Goal: Transaction & Acquisition: Subscribe to service/newsletter

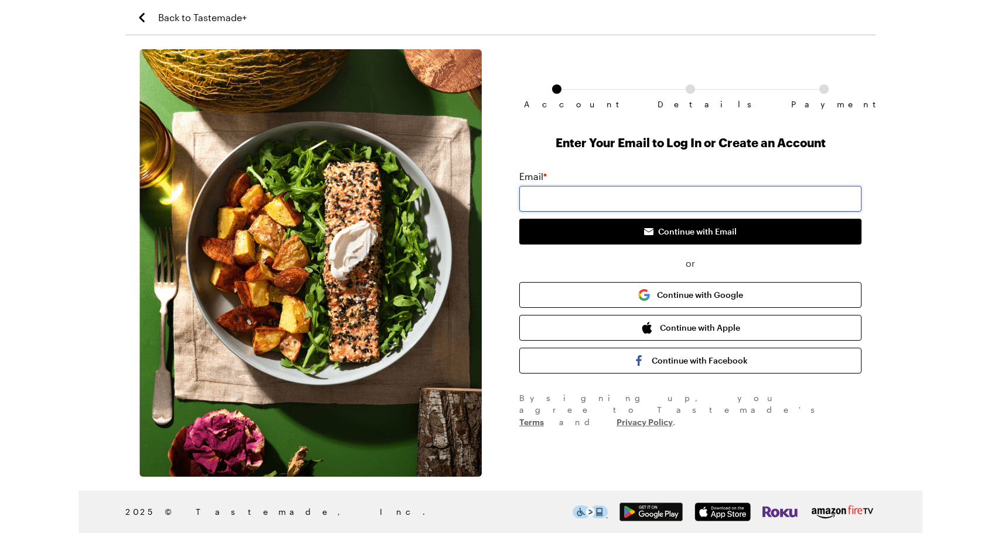
click at [586, 201] on input "email" at bounding box center [690, 199] width 342 height 26
type input "d"
type input "AF"
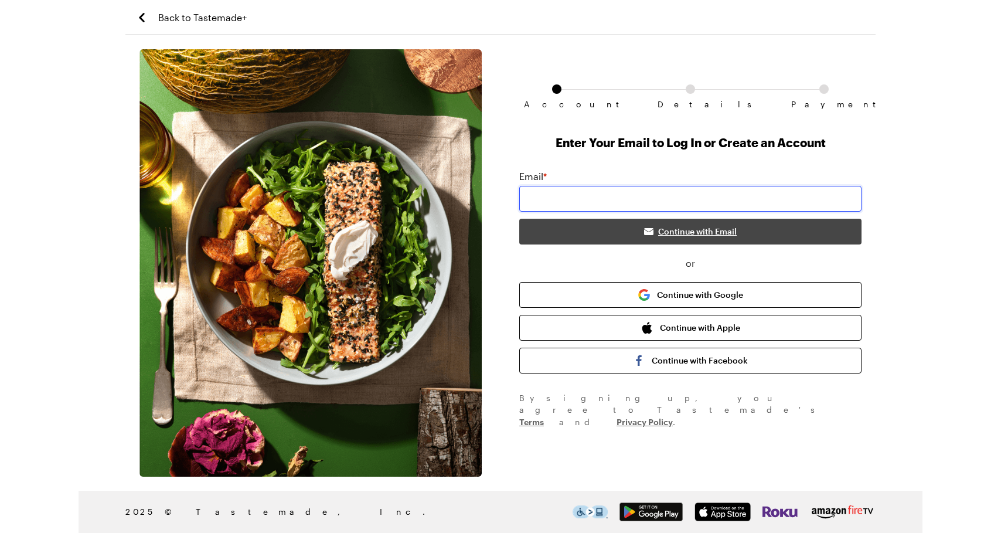
type input "[EMAIL_ADDRESS][DOMAIN_NAME]"
click at [565, 225] on button "Continue with Email" at bounding box center [690, 232] width 342 height 26
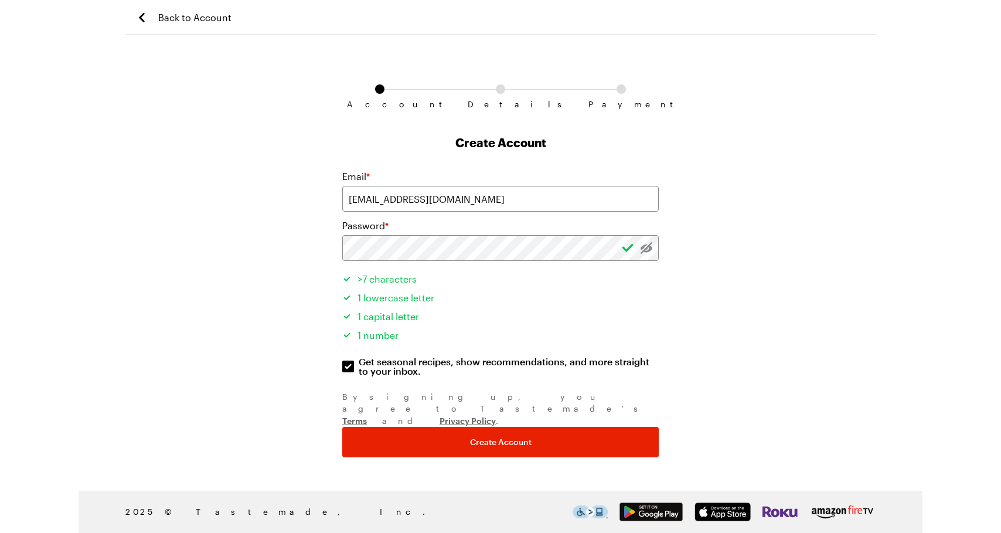
click at [257, 261] on div "Account Details Payment Create Account Email * [EMAIL_ADDRESS][DOMAIN_NAME] Pas…" at bounding box center [500, 262] width 750 height 427
click at [273, 278] on div "Account Details Payment Create Account Email * [EMAIL_ADDRESS][DOMAIN_NAME] Pas…" at bounding box center [500, 262] width 750 height 427
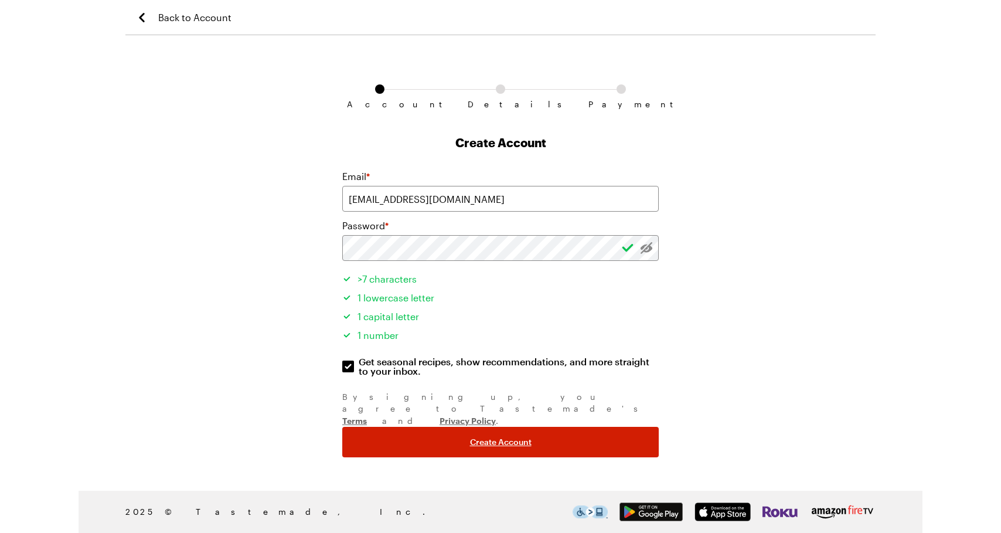
click at [358, 427] on button "Create Account" at bounding box center [500, 442] width 317 height 30
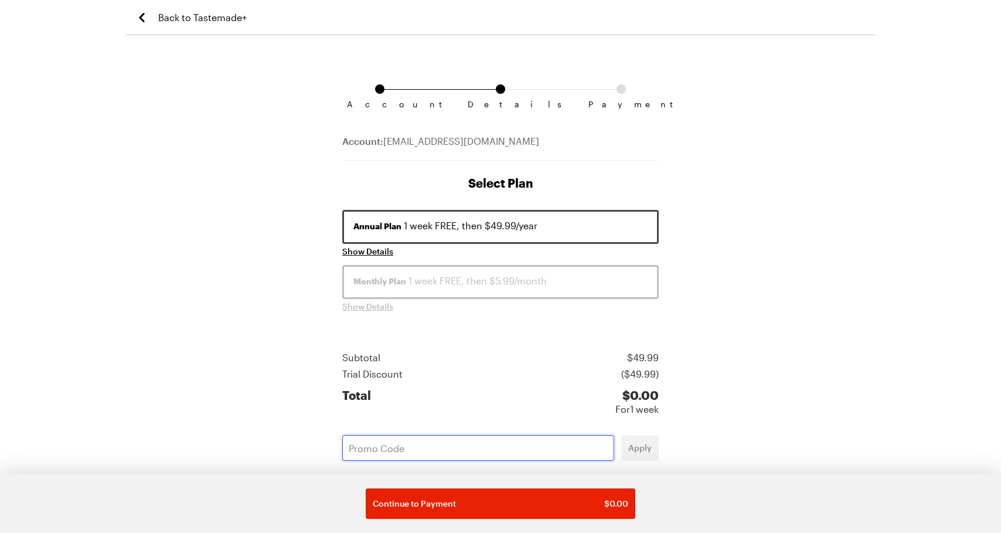
click at [355, 445] on input "text" at bounding box center [478, 448] width 272 height 26
type input "CGZEB5XL"
click at [634, 438] on button "Apply" at bounding box center [640, 448] width 38 height 26
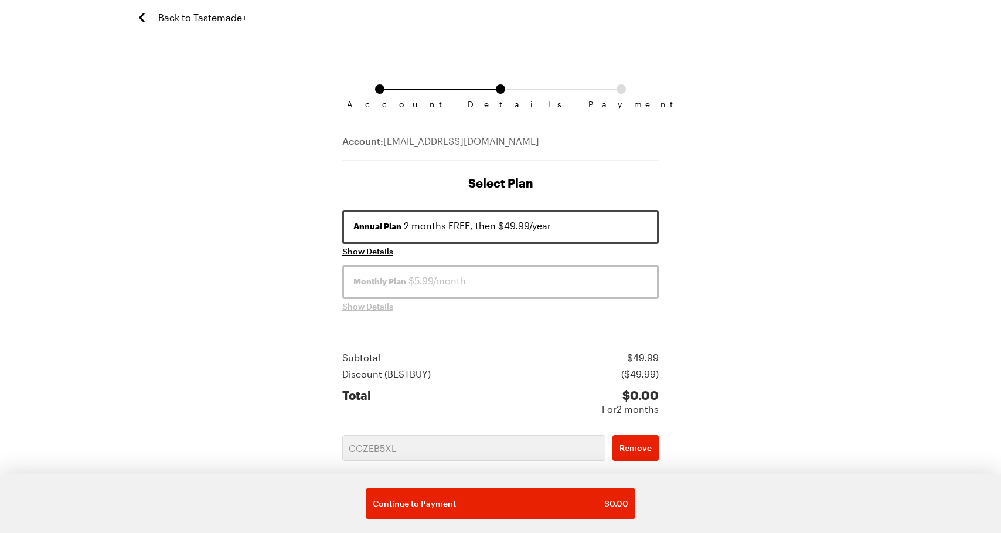
click at [245, 392] on div "Account Details Payment Account: afjoe@live.com Select Plan Annual Plan 2 month…" at bounding box center [500, 414] width 750 height 731
click at [361, 254] on span "Show Details" at bounding box center [367, 252] width 51 height 12
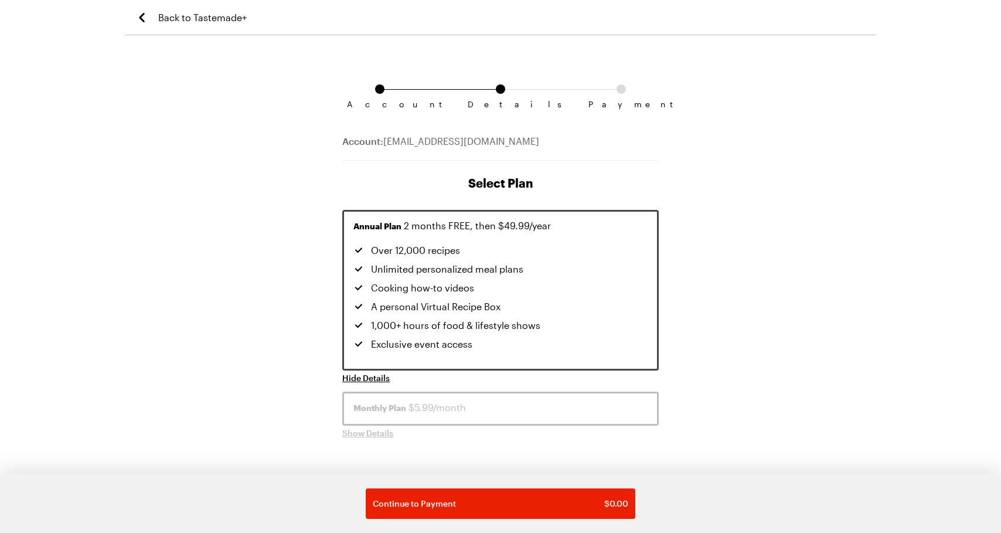
click at [284, 247] on div "Account Details Payment Account: afjoe@live.com Select Plan Annual Plan 2 month…" at bounding box center [500, 478] width 750 height 858
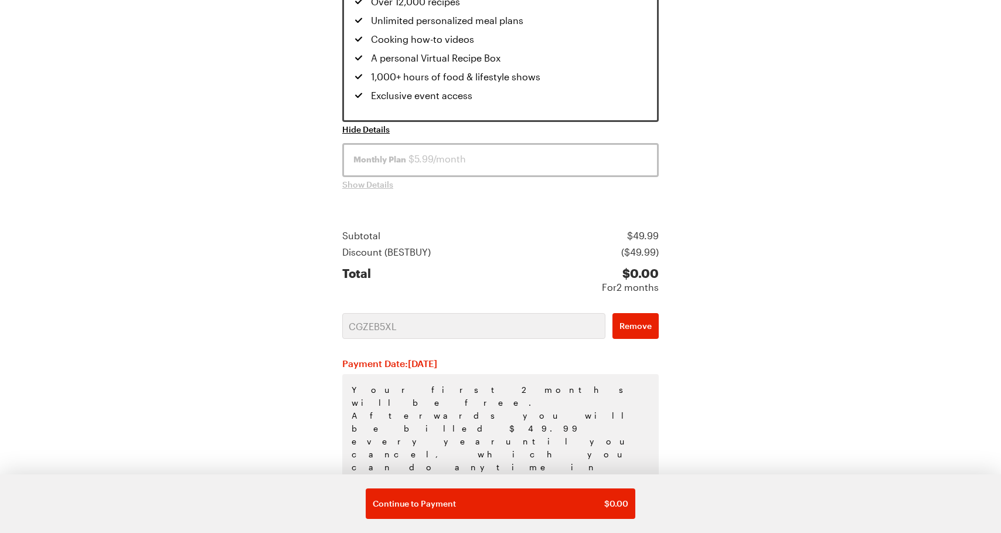
scroll to position [248, 0]
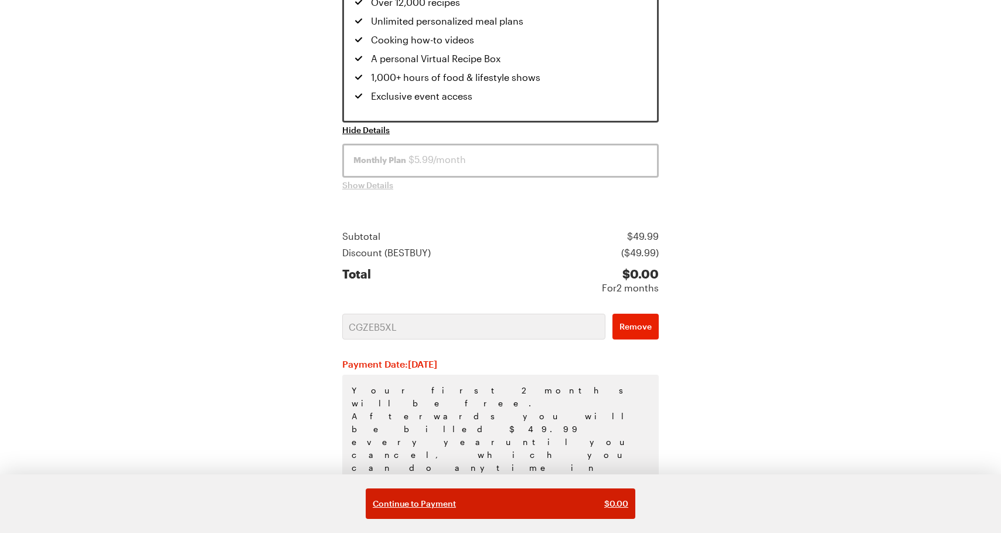
click at [489, 503] on div "Continue to Payment $ 0.00" at bounding box center [501, 504] width 256 height 12
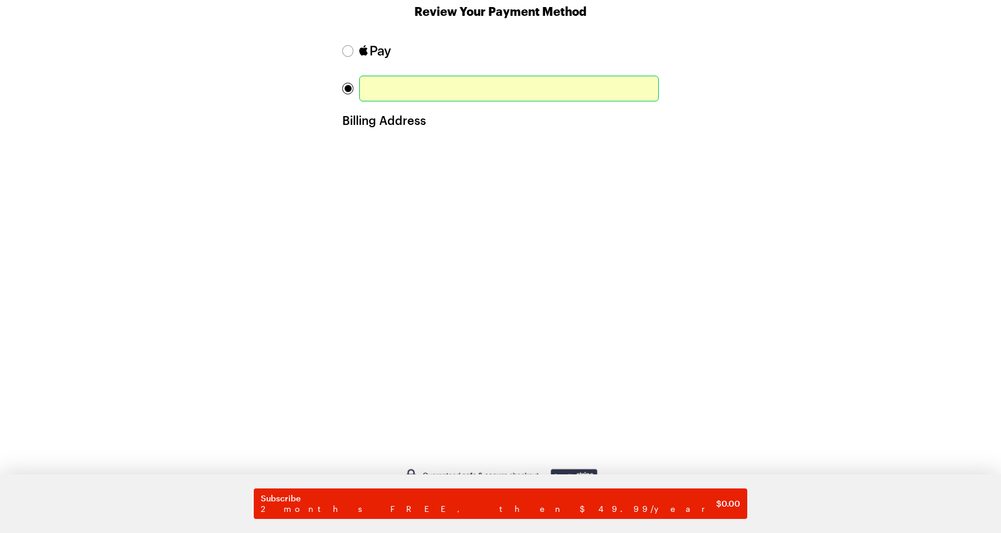
scroll to position [173, 0]
click at [729, 189] on div "Account Details Payment Account: afjoe@live.com Review Your Payment Method Bill…" at bounding box center [500, 246] width 750 height 741
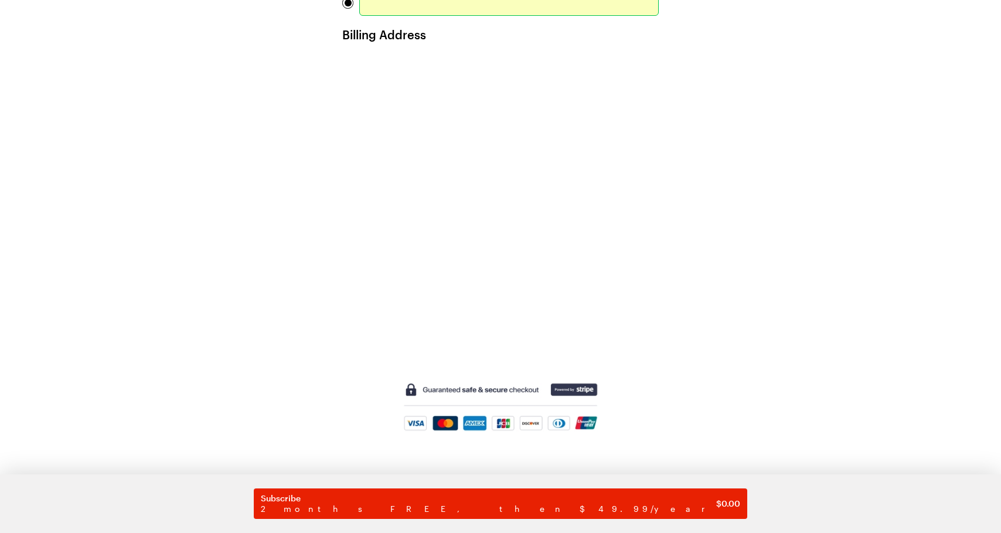
scroll to position [257, 0]
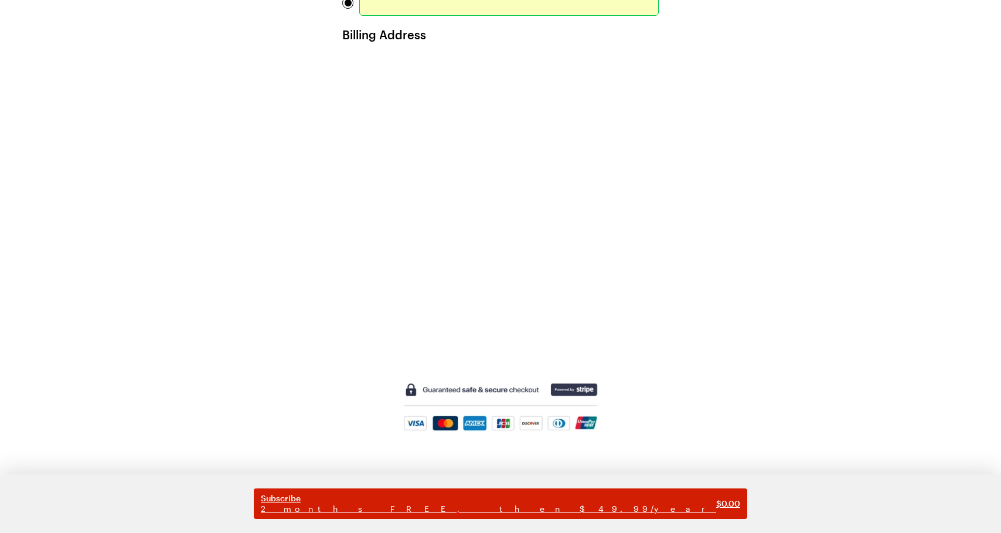
click at [481, 514] on button "Subscribe 2 months FREE, then $49.99/year $ 0.00" at bounding box center [501, 503] width 494 height 30
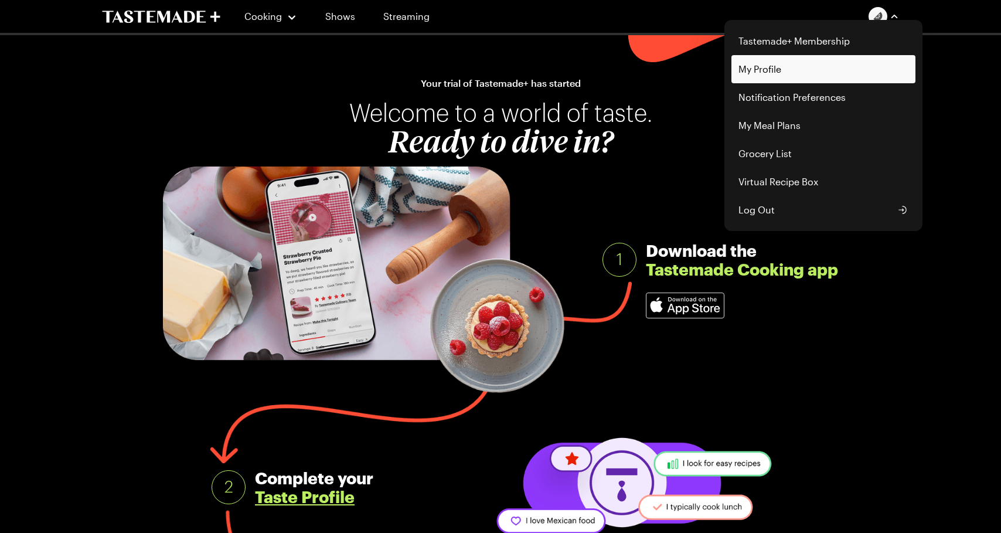
click at [790, 66] on link "My Profile" at bounding box center [824, 69] width 184 height 28
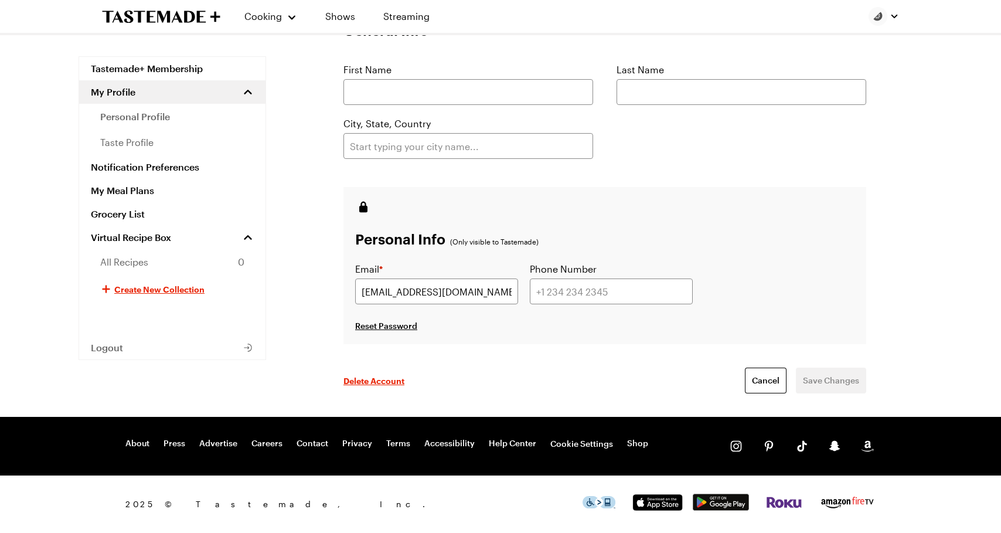
scroll to position [162, 0]
click at [139, 121] on span "personal profile" at bounding box center [135, 117] width 70 height 14
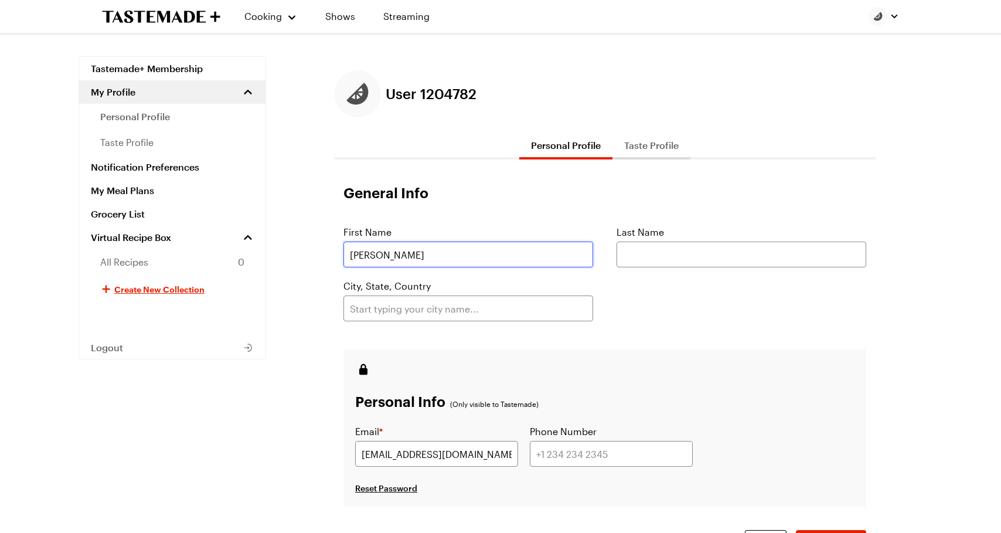
type input "JOE"
type input "CLANCY"
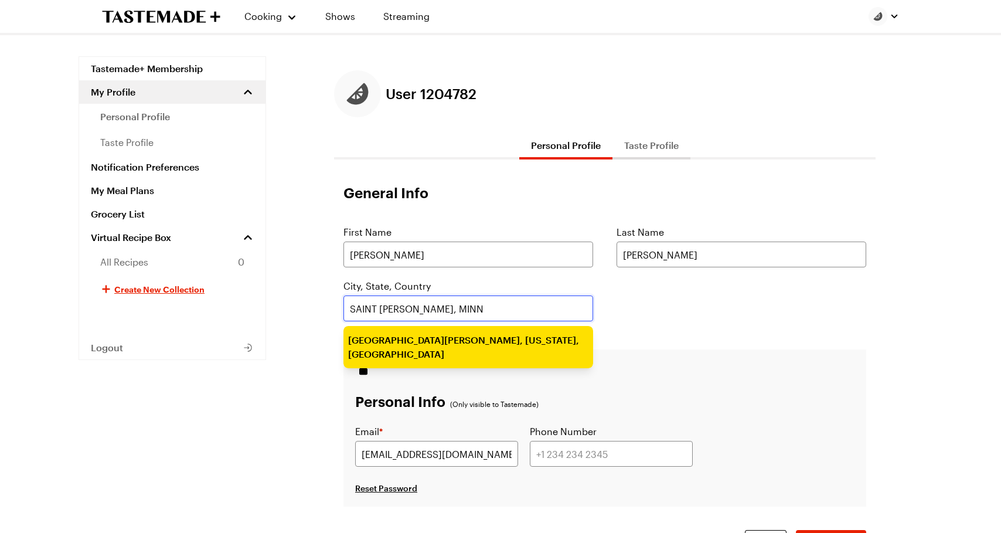
type input "Saint Paul, Minnesota, USA"
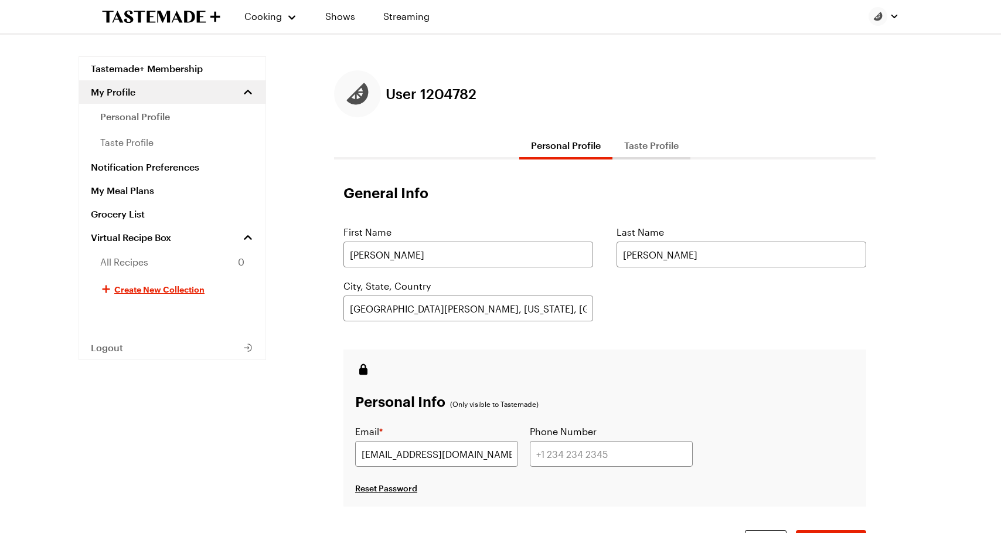
click at [311, 356] on div "User 1204782 Personal Profile Taste Profile General Info First Name JOE Last Na…" at bounding box center [605, 324] width 636 height 509
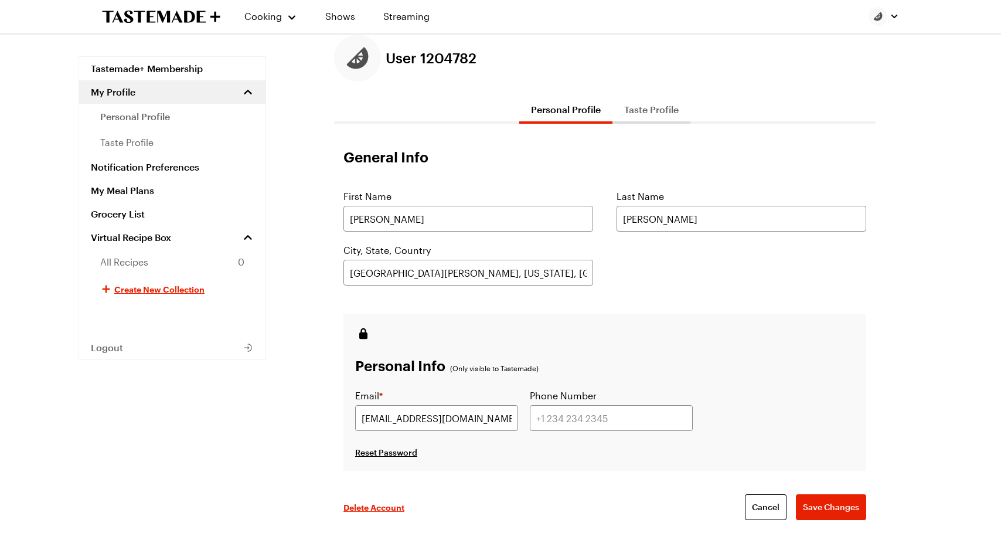
scroll to position [35, 0]
click at [838, 509] on span "Save Changes" at bounding box center [831, 508] width 56 height 12
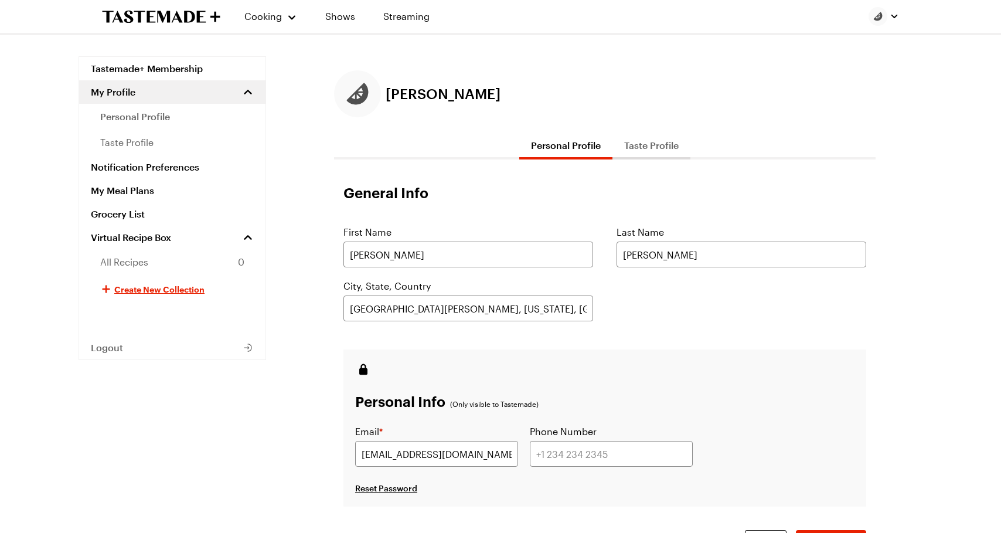
click at [642, 148] on button "Taste Profile" at bounding box center [652, 145] width 78 height 28
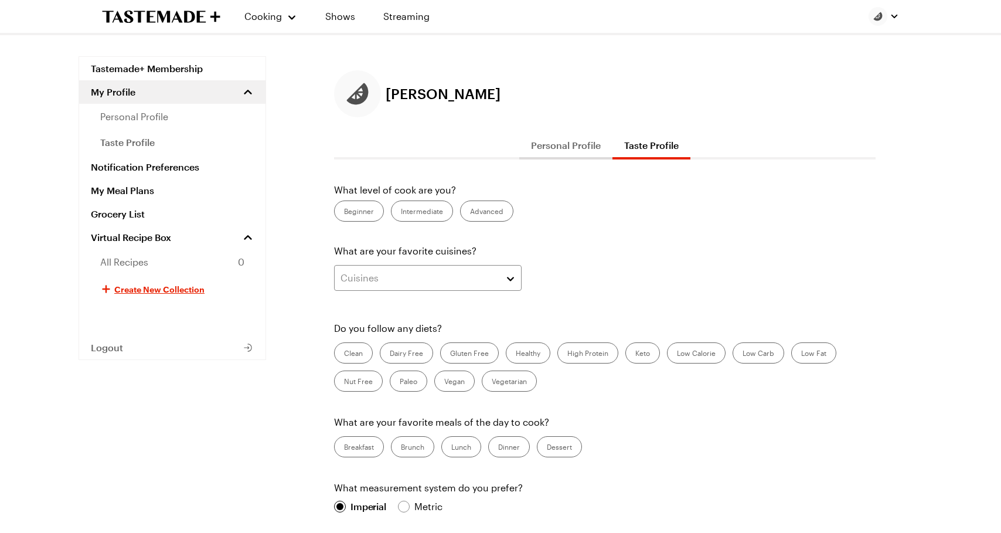
click at [474, 209] on label "Advanced" at bounding box center [486, 211] width 53 height 21
click at [470, 212] on input "Advanced" at bounding box center [470, 212] width 0 height 0
click at [421, 280] on div "Cuisines" at bounding box center [419, 278] width 157 height 14
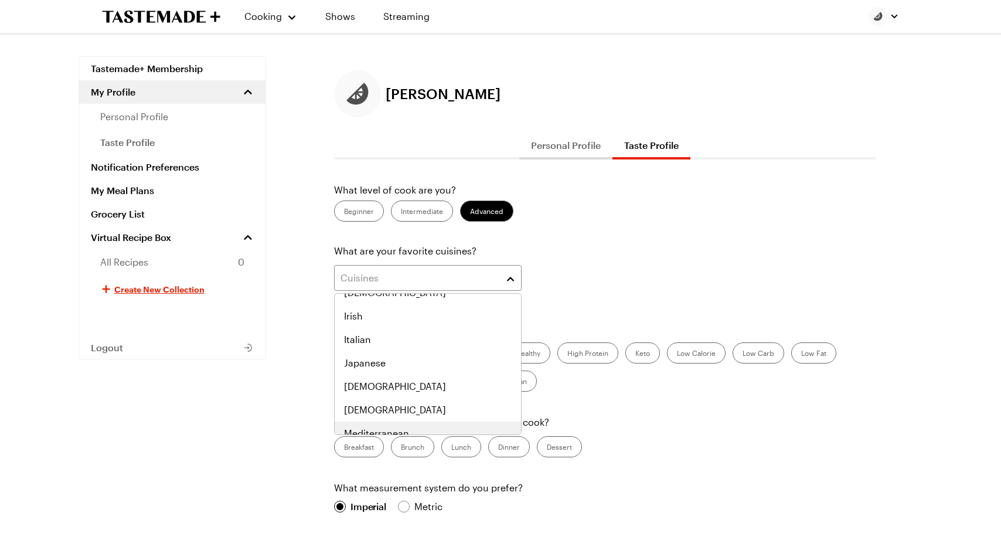
scroll to position [383, 0]
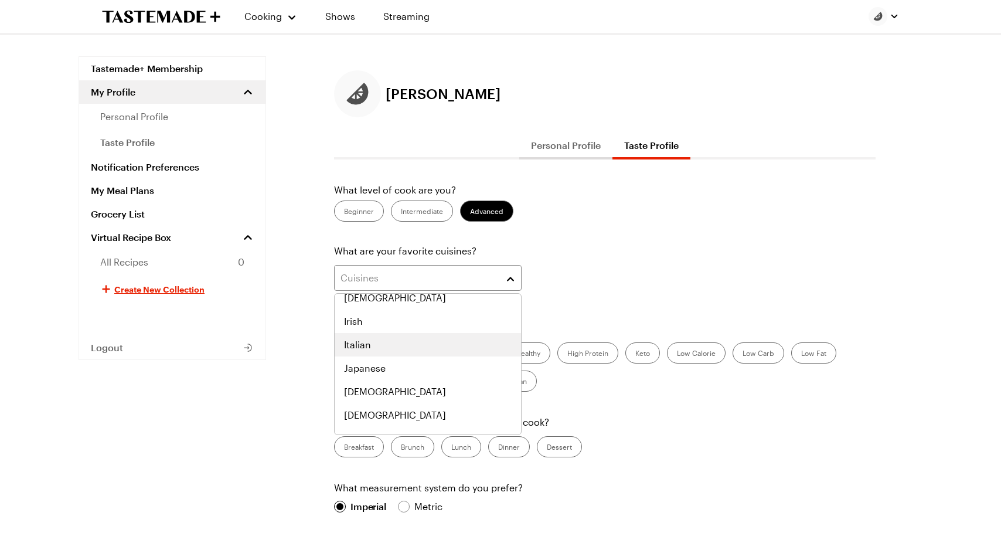
click at [399, 348] on div "Italian" at bounding box center [428, 345] width 168 height 14
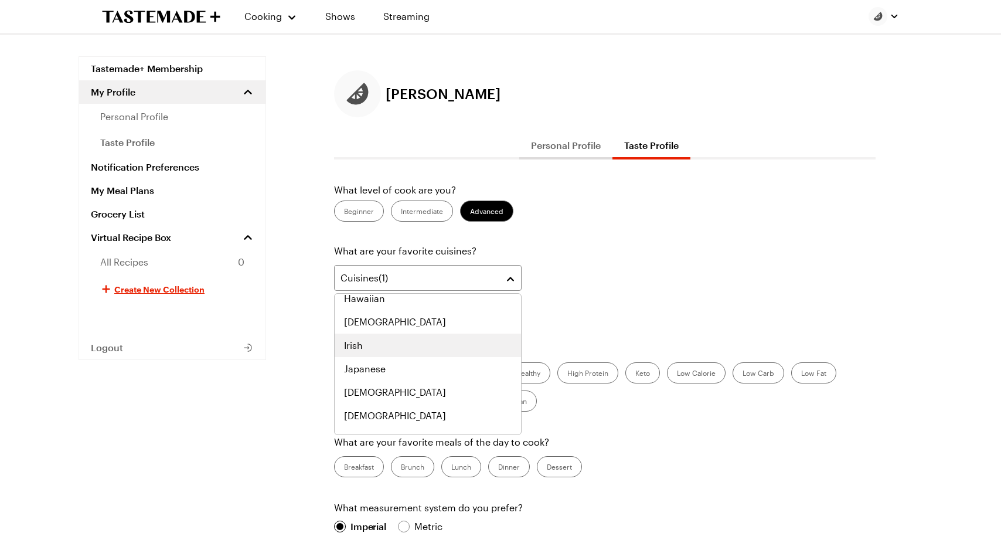
click at [399, 348] on div "Irish" at bounding box center [428, 345] width 168 height 14
click at [391, 325] on div "Hawaiian" at bounding box center [428, 322] width 168 height 14
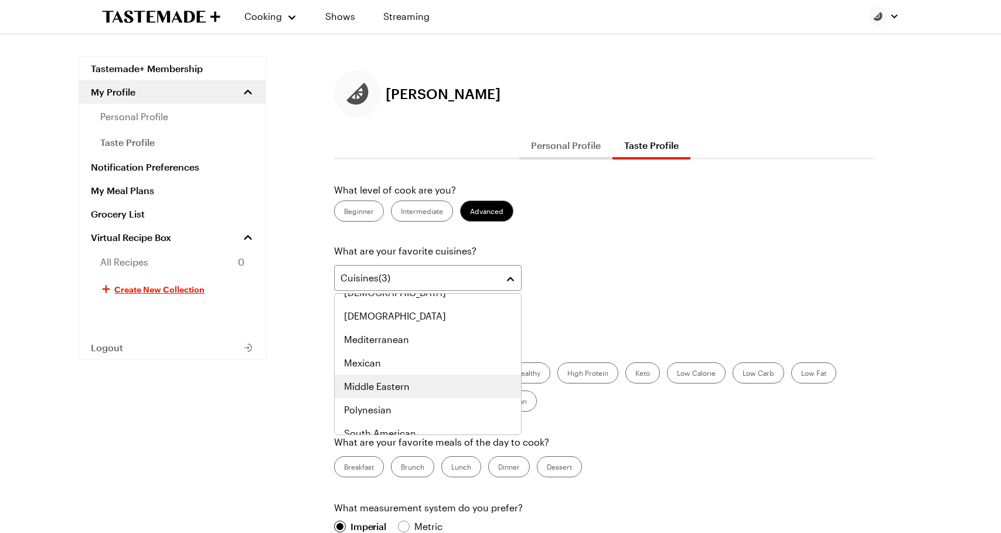
scroll to position [481, 0]
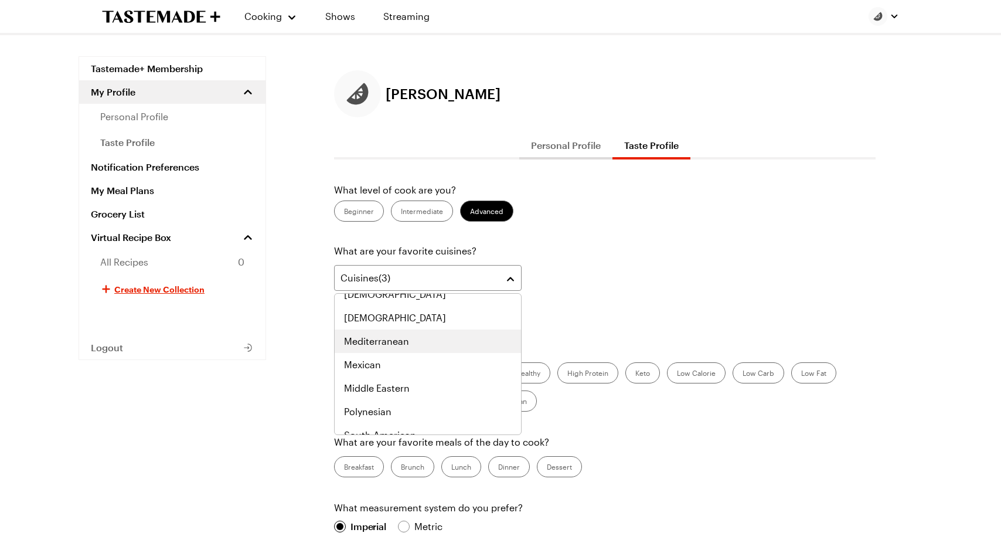
click at [383, 338] on span "Mediterranean" at bounding box center [376, 341] width 65 height 14
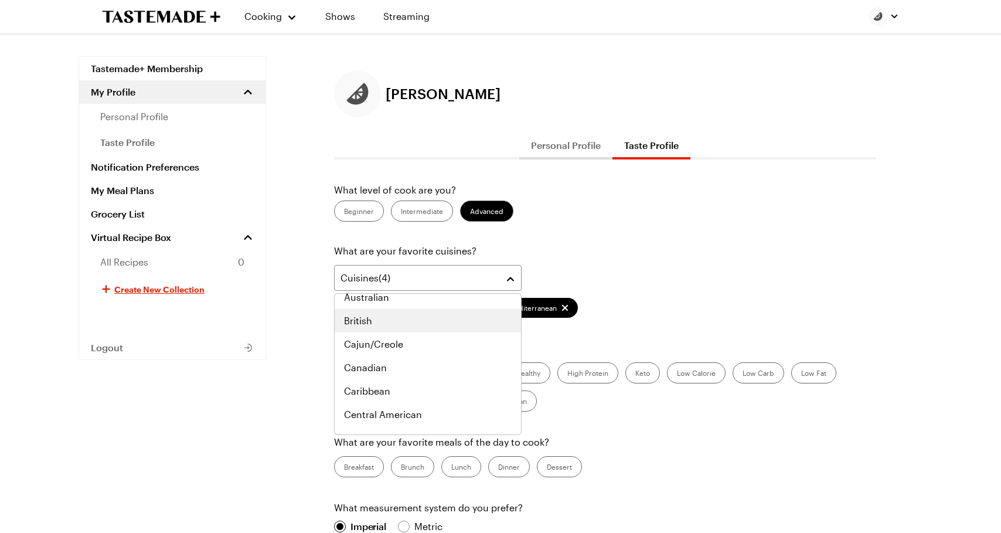
scroll to position [177, 0]
click at [417, 346] on div "Cajun/Creole" at bounding box center [428, 340] width 168 height 14
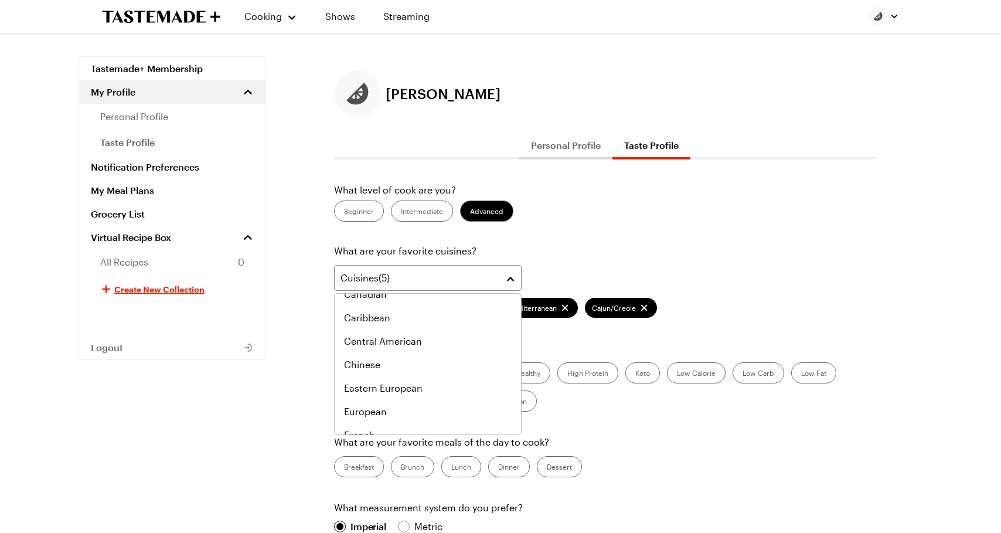
scroll to position [252, 0]
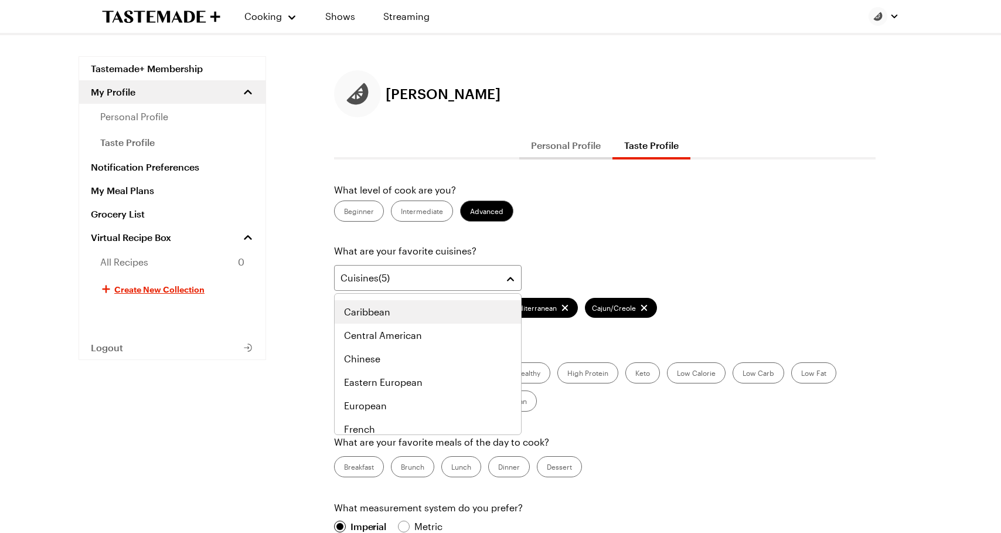
click at [398, 316] on div "Caribbean" at bounding box center [428, 312] width 168 height 14
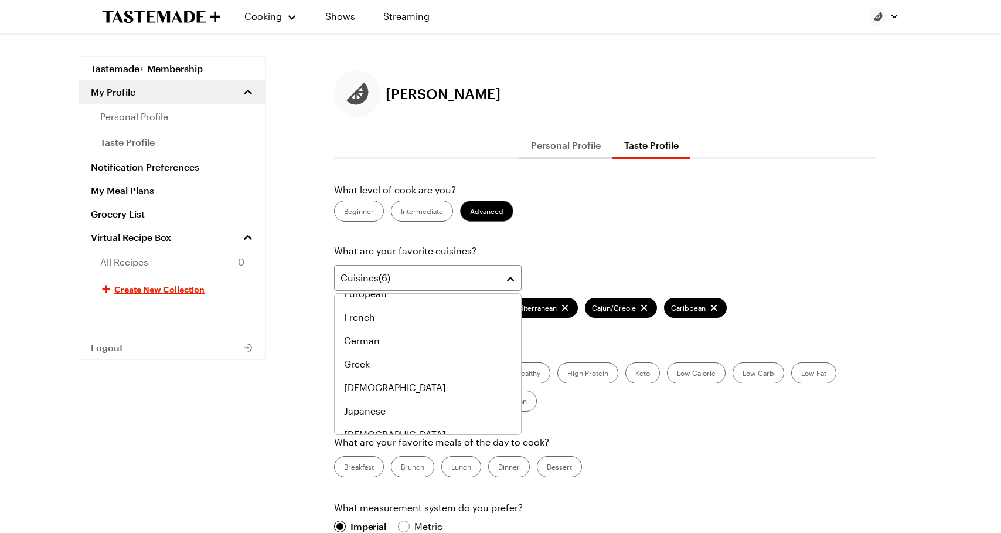
scroll to position [366, 0]
click at [393, 339] on div "German" at bounding box center [428, 338] width 168 height 14
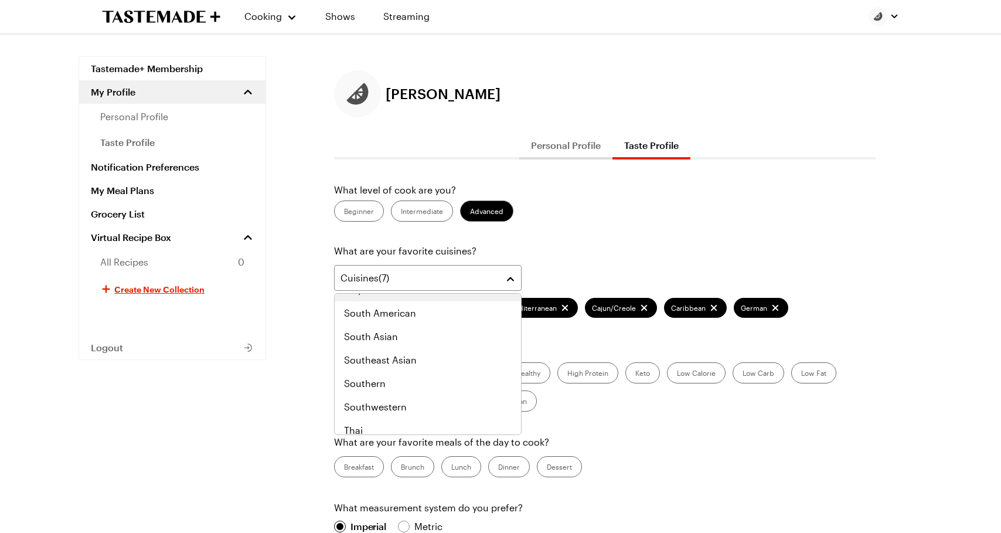
scroll to position [603, 0]
click at [409, 378] on div "Southern" at bounding box center [428, 383] width 168 height 14
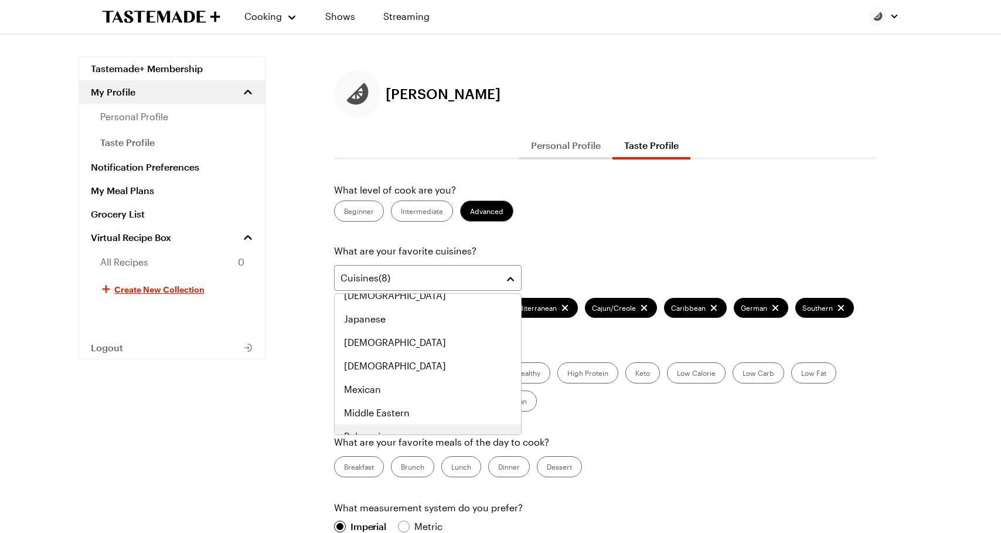
scroll to position [476, 0]
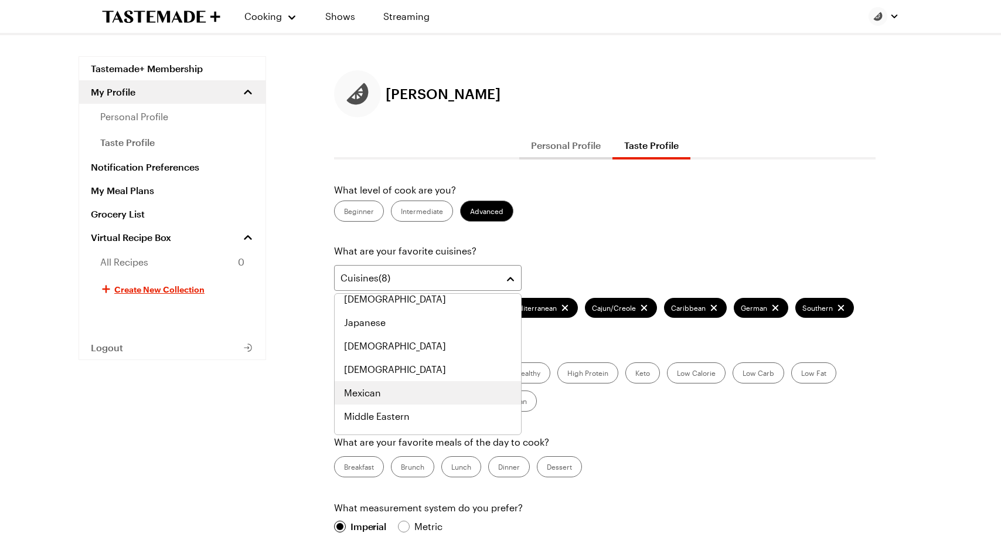
click at [400, 390] on div "Mexican" at bounding box center [428, 393] width 168 height 14
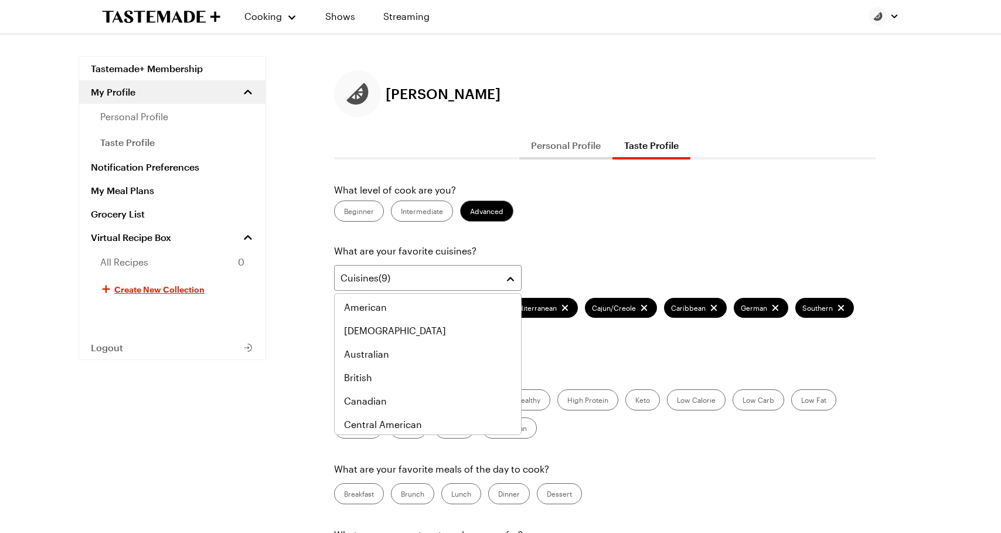
scroll to position [234, 0]
click at [386, 352] on span "Australian" at bounding box center [366, 353] width 45 height 14
click at [349, 332] on span "American" at bounding box center [365, 330] width 43 height 14
click at [291, 413] on div "JOE C. Personal Profile Taste Profile What level of cook are you? Beginner Inte…" at bounding box center [605, 440] width 636 height 741
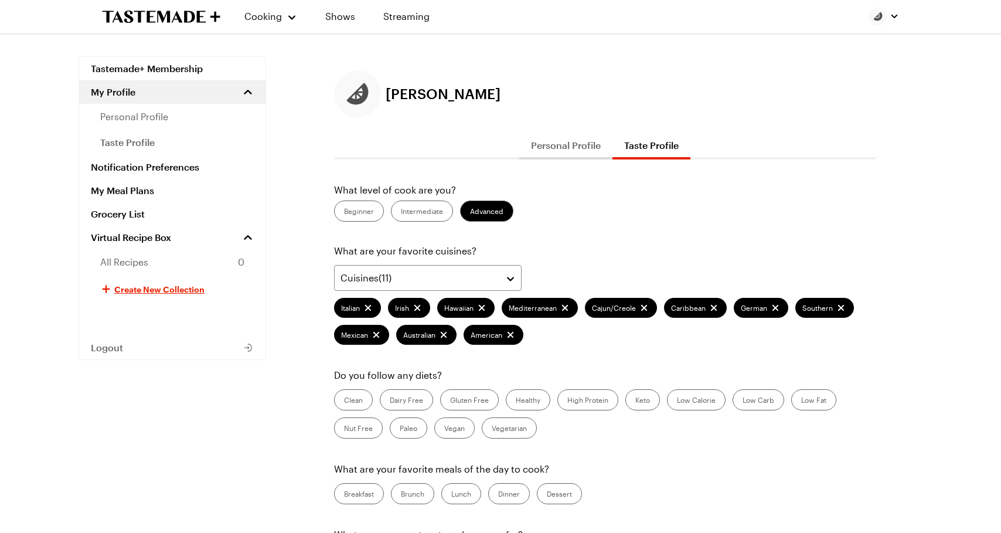
click at [585, 400] on label "High Protein" at bounding box center [588, 399] width 61 height 21
click at [568, 401] on Protein "High Protein" at bounding box center [568, 401] width 0 height 0
click at [640, 405] on label "Keto" at bounding box center [643, 399] width 35 height 21
click at [636, 401] on input "Keto" at bounding box center [636, 401] width 0 height 0
click at [539, 400] on label "Healthy" at bounding box center [528, 399] width 45 height 21
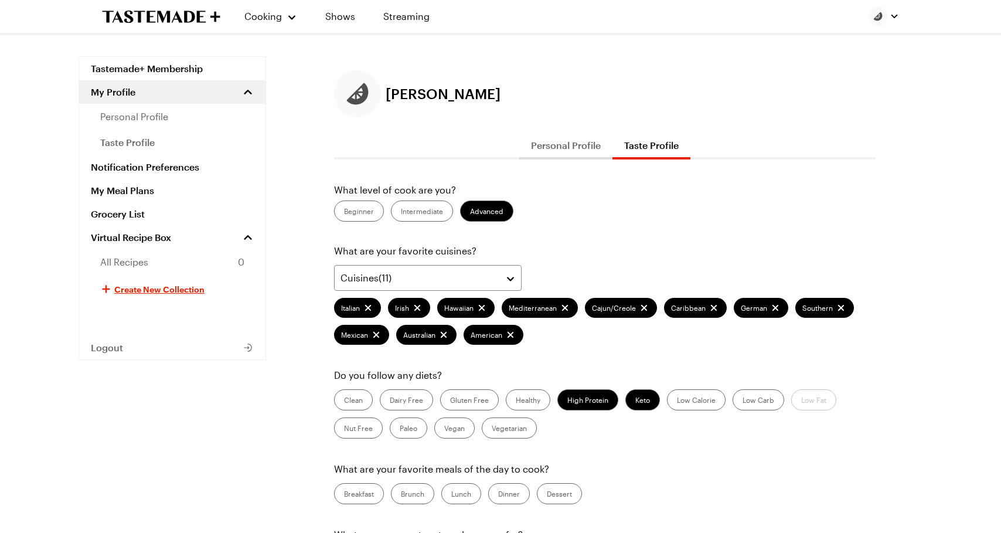
click at [516, 401] on input "Healthy" at bounding box center [516, 401] width 0 height 0
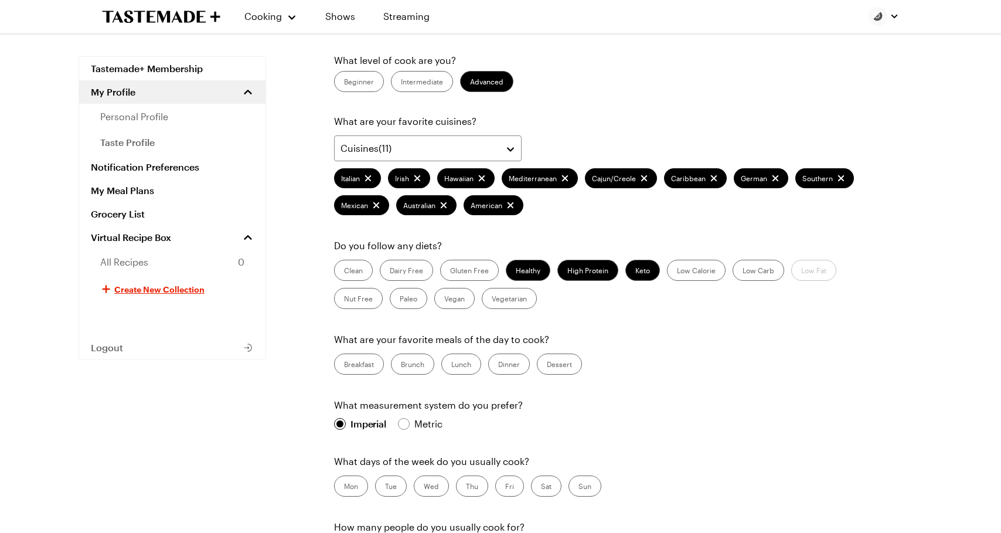
scroll to position [131, 0]
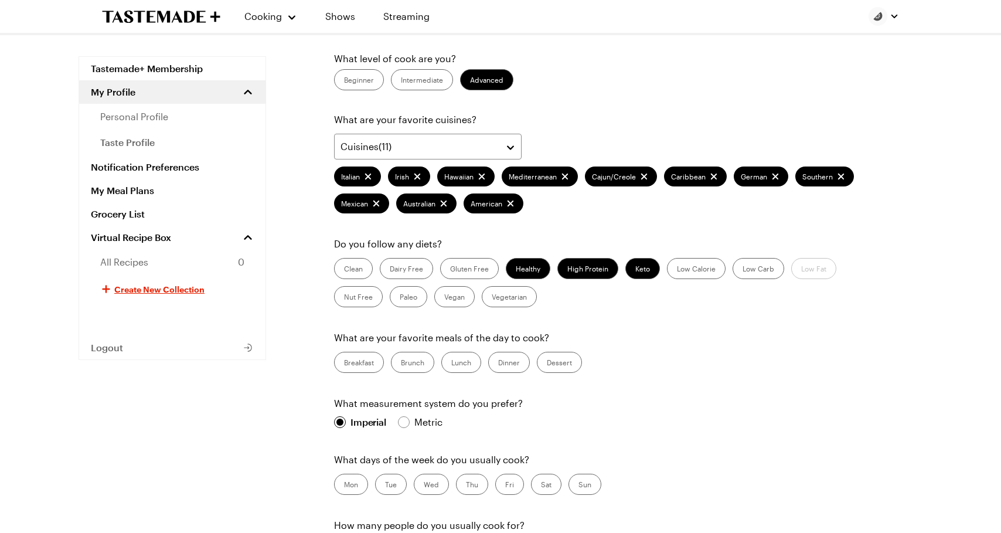
click at [505, 362] on label "Dinner" at bounding box center [509, 362] width 42 height 21
click at [498, 363] on input "Dinner" at bounding box center [498, 363] width 0 height 0
click at [366, 358] on label "Breakfast" at bounding box center [359, 362] width 50 height 21
click at [344, 363] on input "Breakfast" at bounding box center [344, 363] width 0 height 0
click at [464, 362] on label "Lunch" at bounding box center [461, 362] width 40 height 21
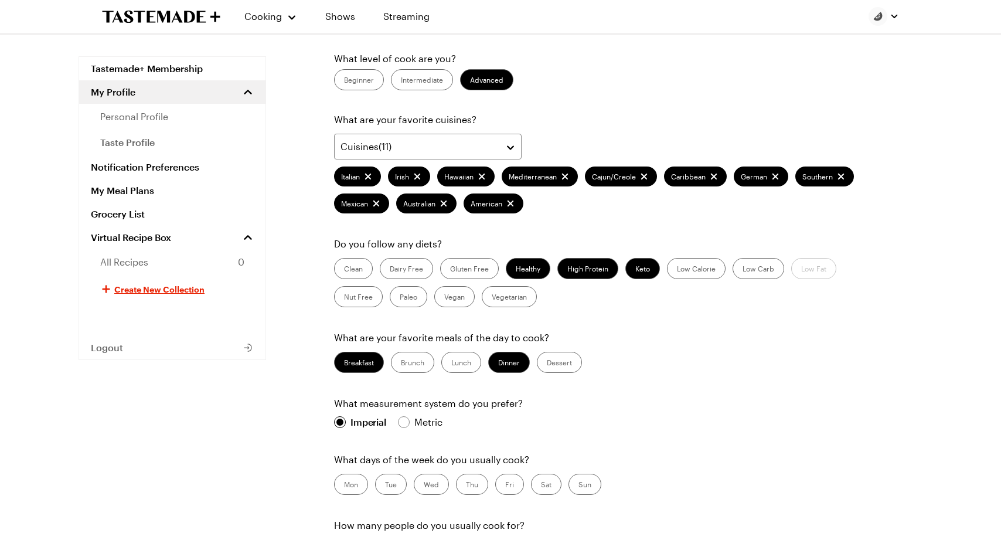
click at [451, 363] on input "Lunch" at bounding box center [451, 363] width 0 height 0
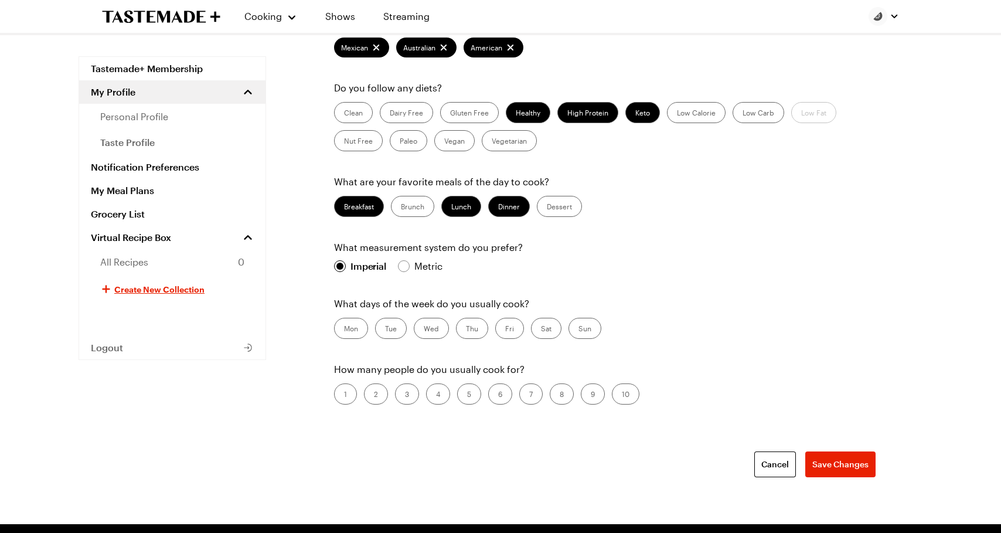
scroll to position [290, 0]
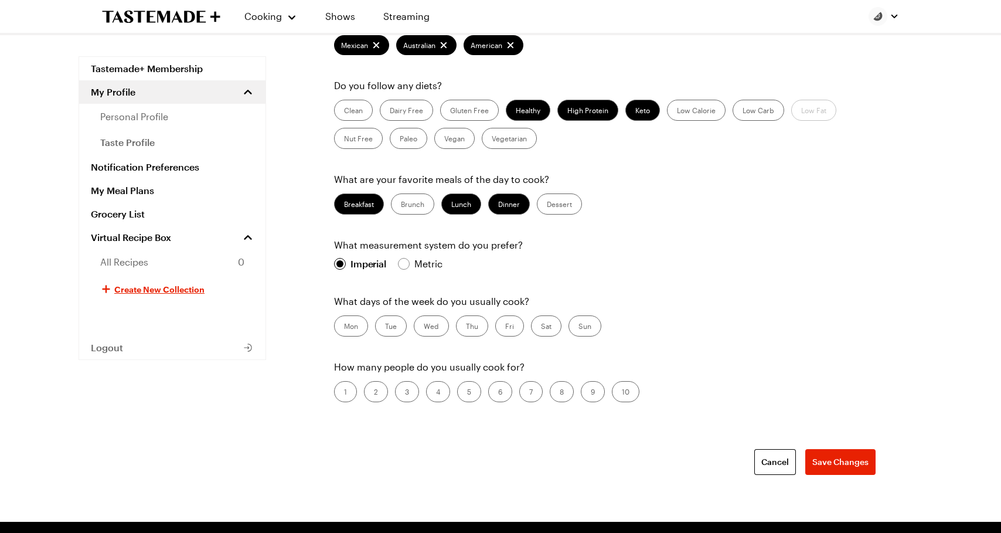
click at [553, 329] on label "Sat" at bounding box center [546, 325] width 30 height 21
click at [541, 327] on input "Sat" at bounding box center [541, 327] width 0 height 0
click at [579, 329] on label "Sun" at bounding box center [585, 325] width 33 height 21
click at [579, 327] on input "Sun" at bounding box center [579, 327] width 0 height 0
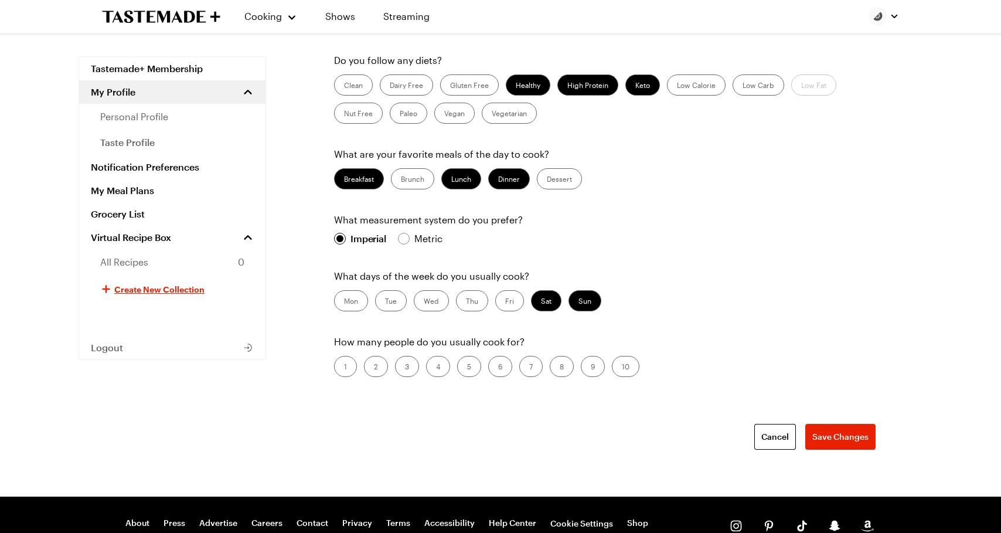
scroll to position [317, 0]
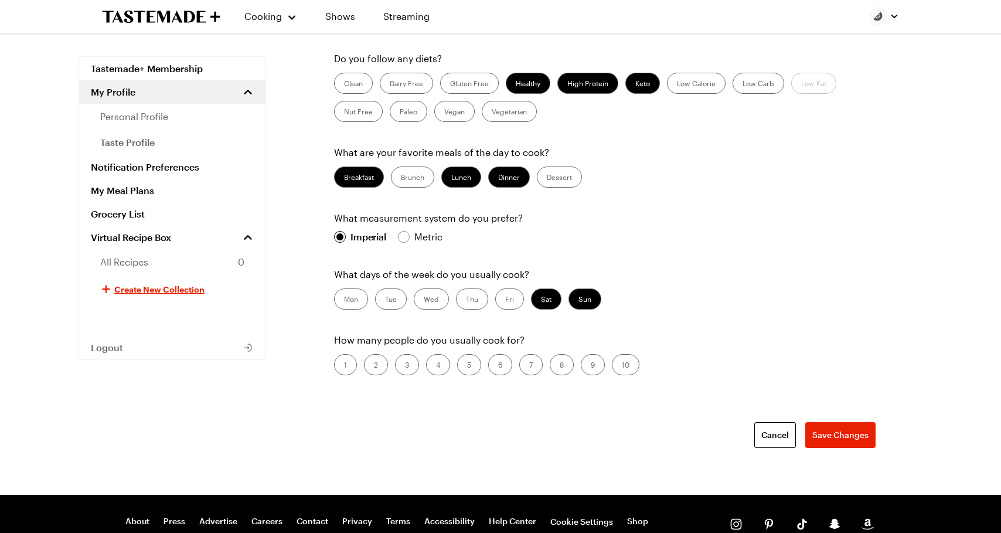
click at [373, 365] on label "2" at bounding box center [376, 364] width 24 height 21
click at [374, 366] on input "2" at bounding box center [374, 366] width 0 height 0
click at [811, 428] on button "Save Changes" at bounding box center [841, 435] width 70 height 26
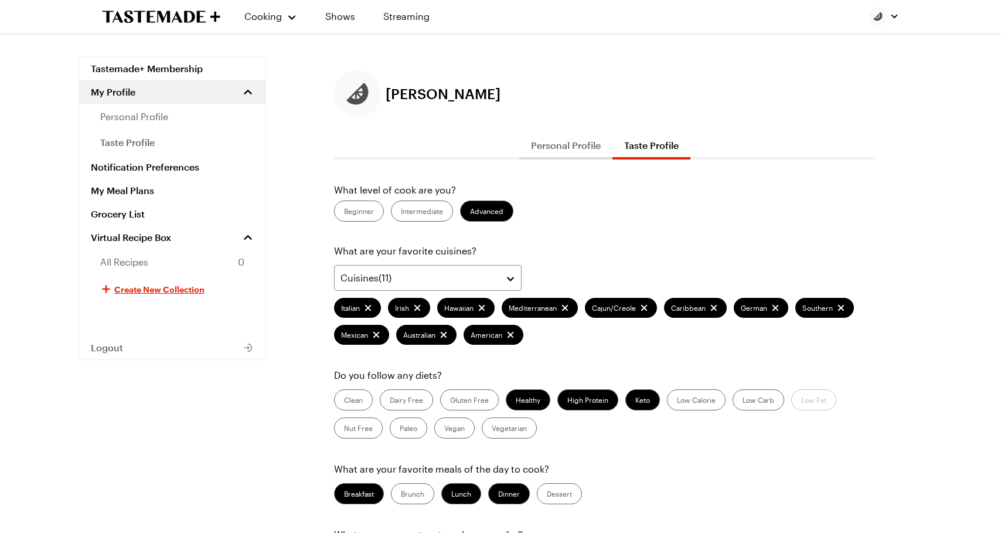
scroll to position [0, 0]
click at [124, 167] on link "Notification Preferences" at bounding box center [172, 166] width 186 height 23
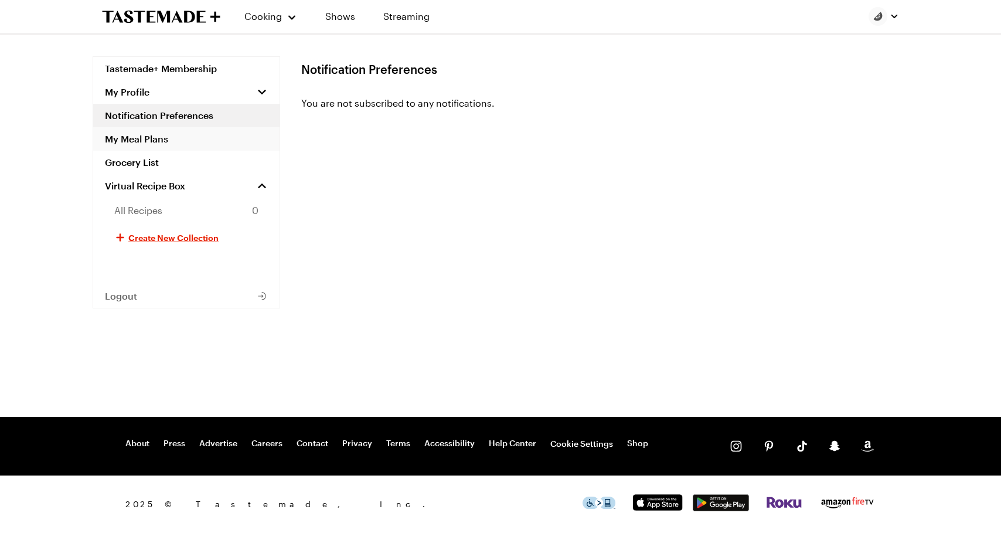
click at [141, 141] on link "My Meal Plans" at bounding box center [186, 138] width 186 height 23
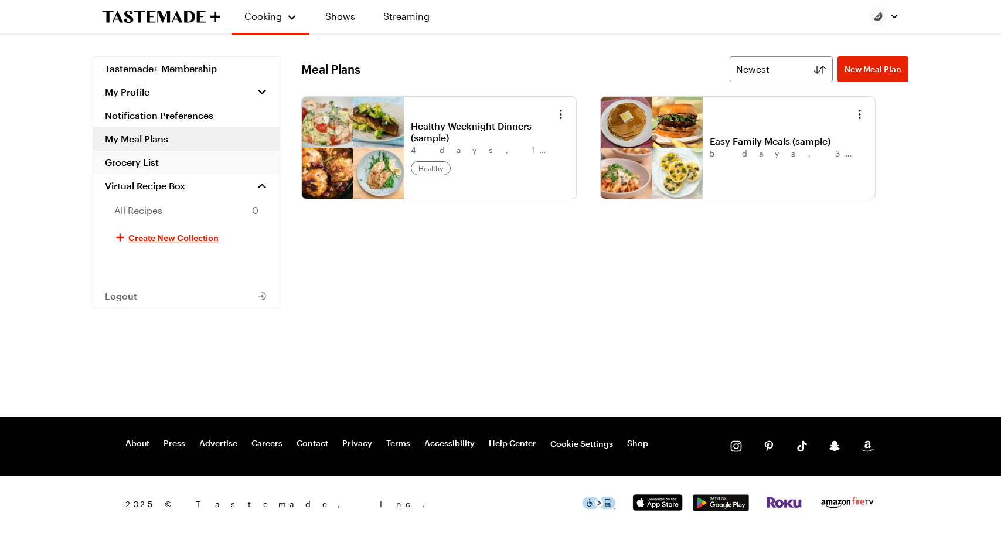
click at [139, 156] on link "Grocery List" at bounding box center [186, 162] width 186 height 23
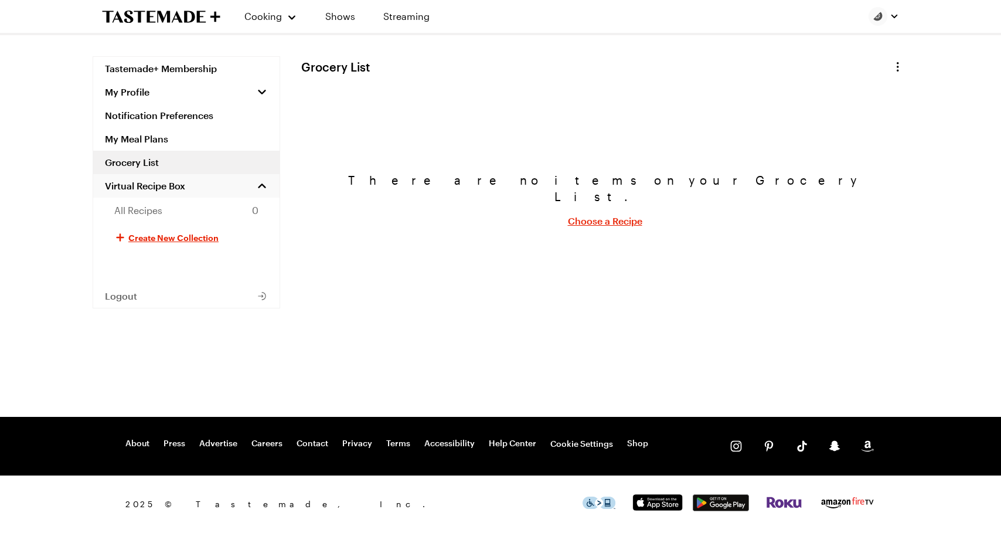
click at [139, 182] on span "Virtual Recipe Box" at bounding box center [145, 186] width 80 height 12
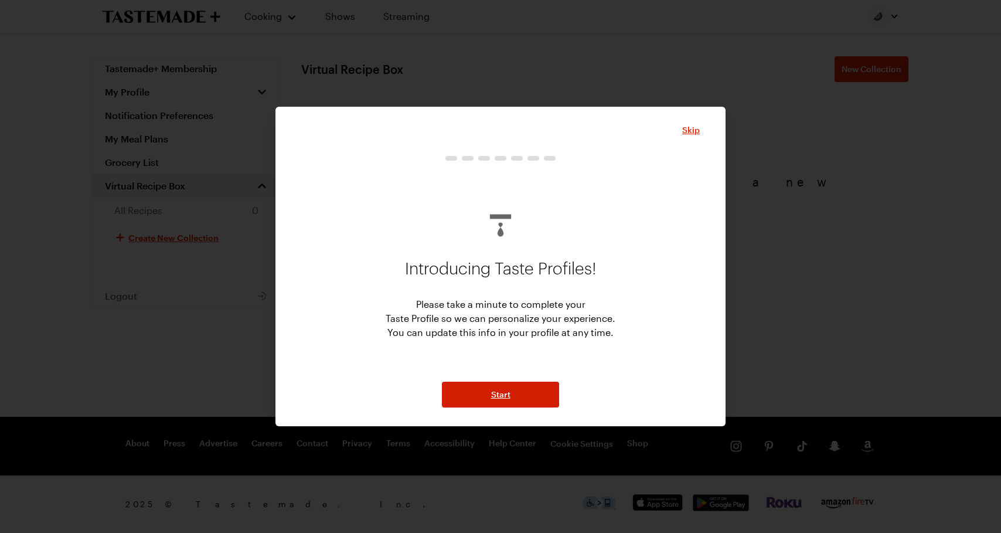
click at [491, 395] on span "Start" at bounding box center [500, 395] width 19 height 12
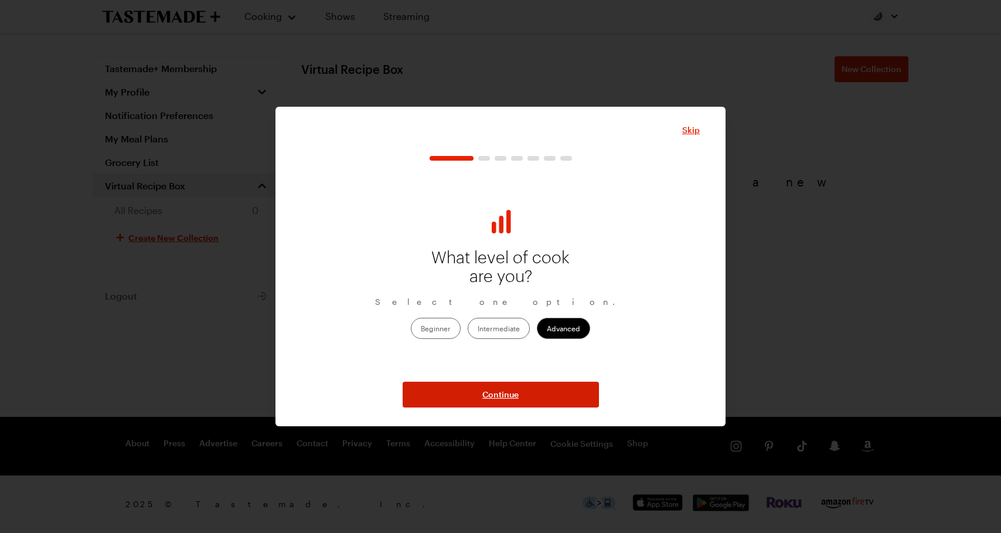
click at [466, 395] on button "Continue" at bounding box center [501, 395] width 196 height 26
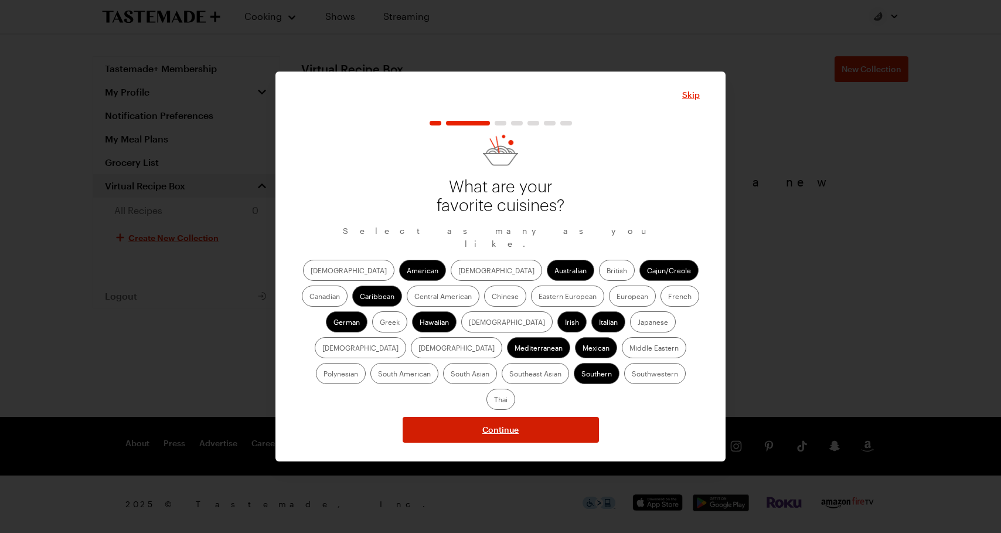
click at [467, 417] on button "Continue" at bounding box center [501, 430] width 196 height 26
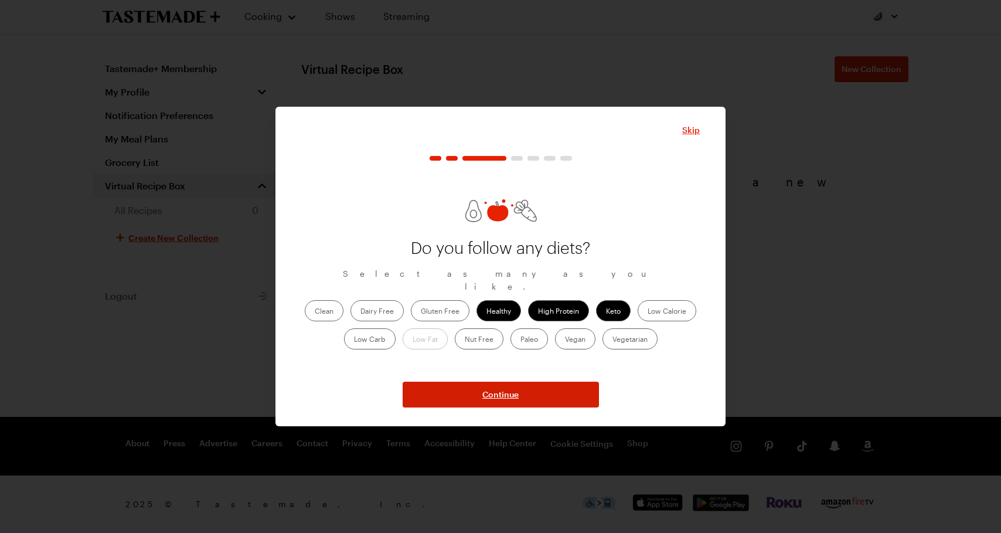
click at [465, 396] on button "Continue" at bounding box center [501, 395] width 196 height 26
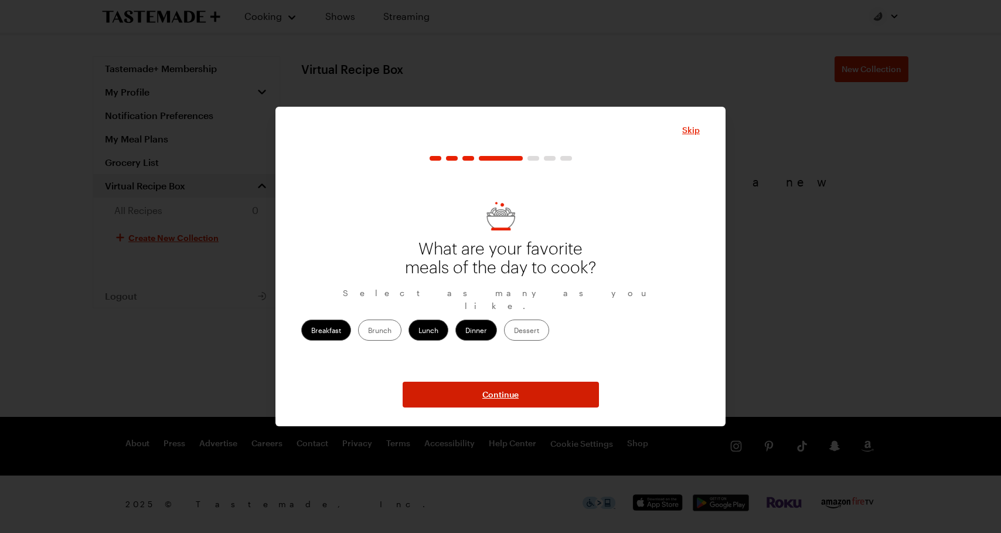
click at [465, 396] on button "Continue" at bounding box center [501, 395] width 196 height 26
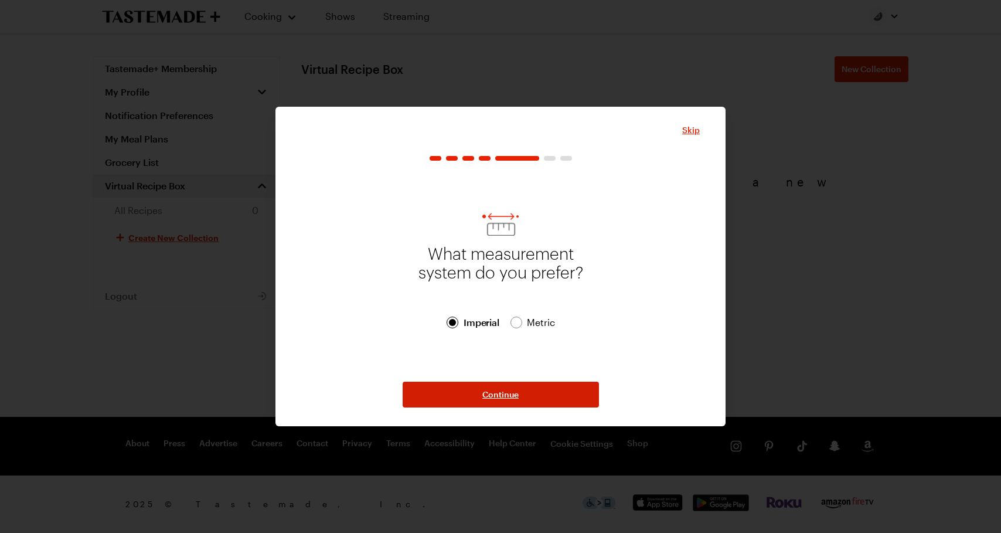
click at [465, 396] on button "Continue" at bounding box center [501, 395] width 196 height 26
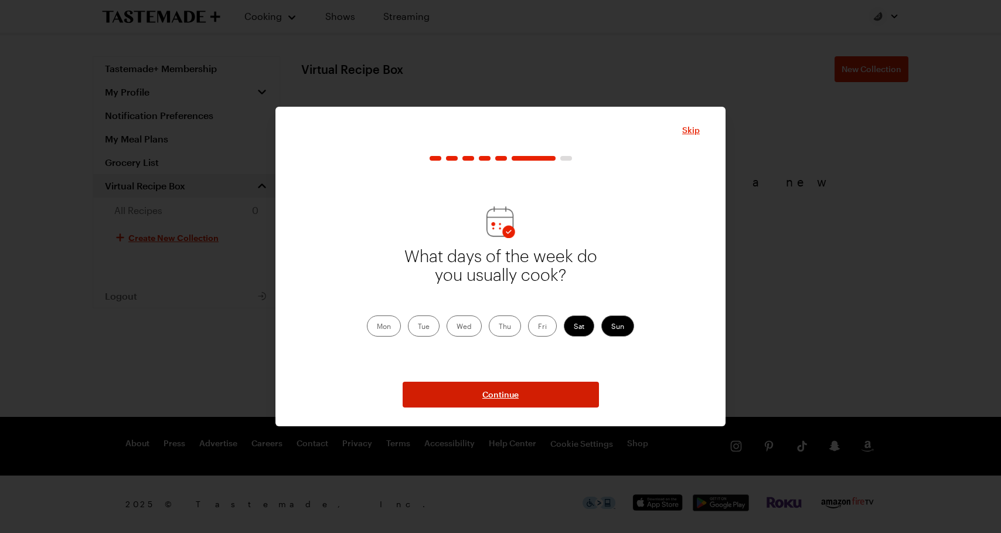
click at [465, 396] on button "Continue" at bounding box center [501, 395] width 196 height 26
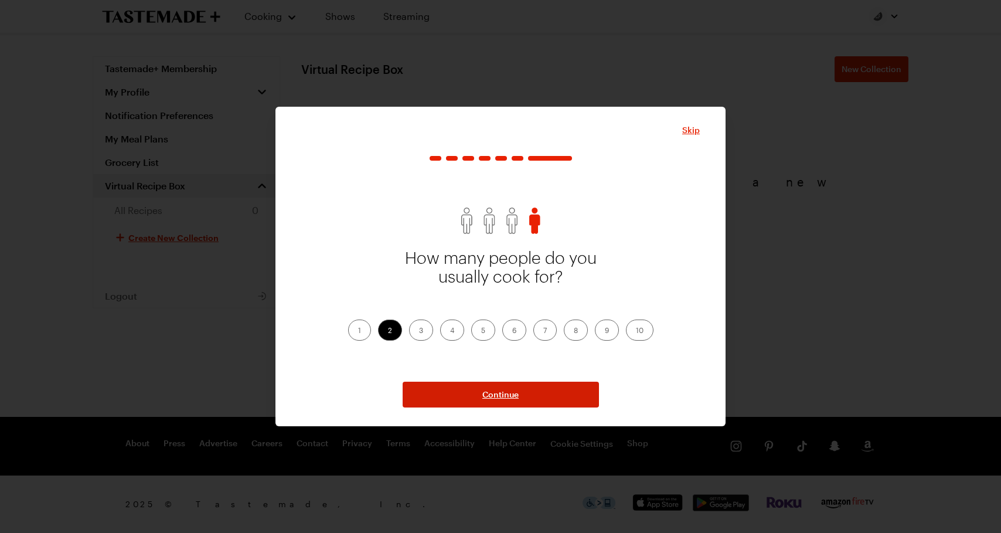
click at [465, 396] on button "Continue" at bounding box center [501, 395] width 196 height 26
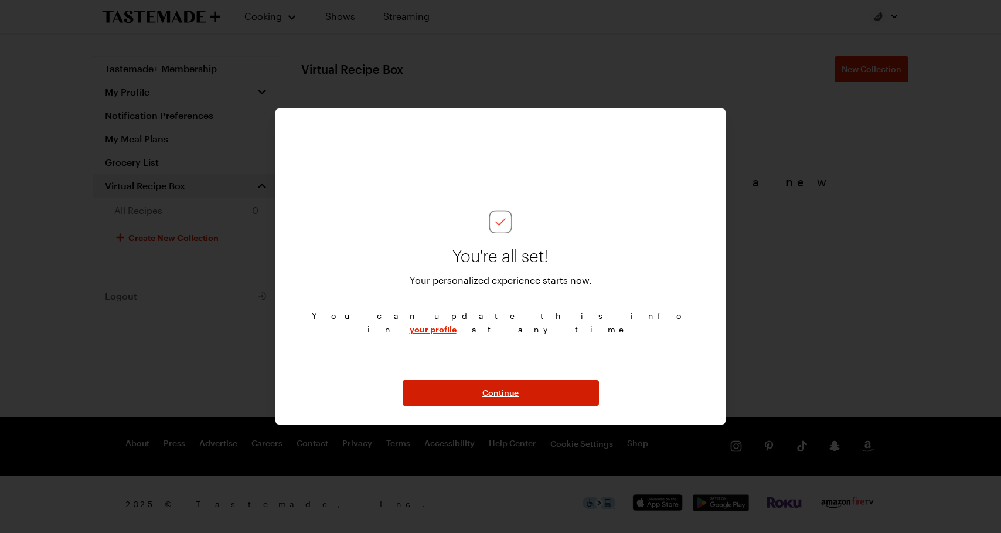
click at [465, 396] on button "Continue" at bounding box center [501, 393] width 196 height 26
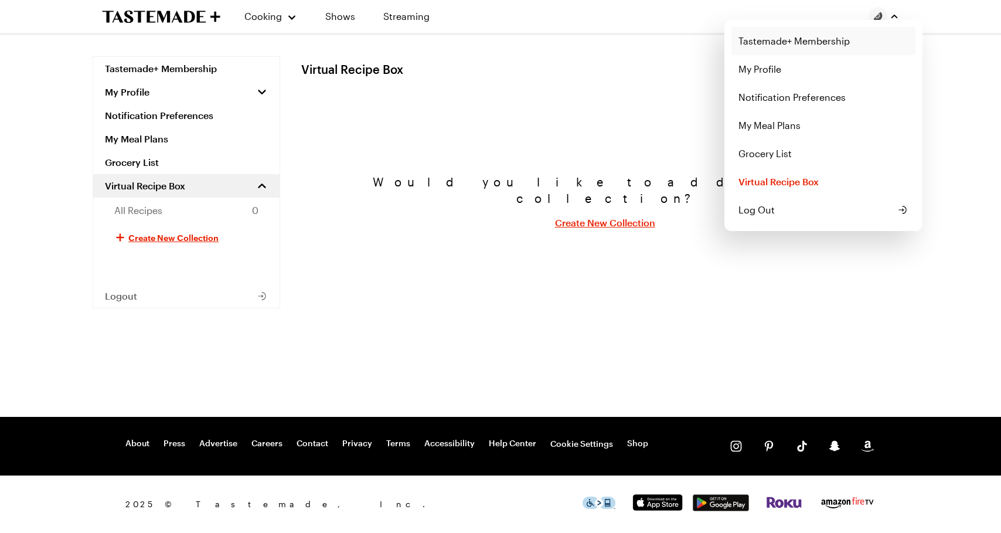
click at [794, 49] on link "Tastemade+ Membership" at bounding box center [824, 41] width 184 height 28
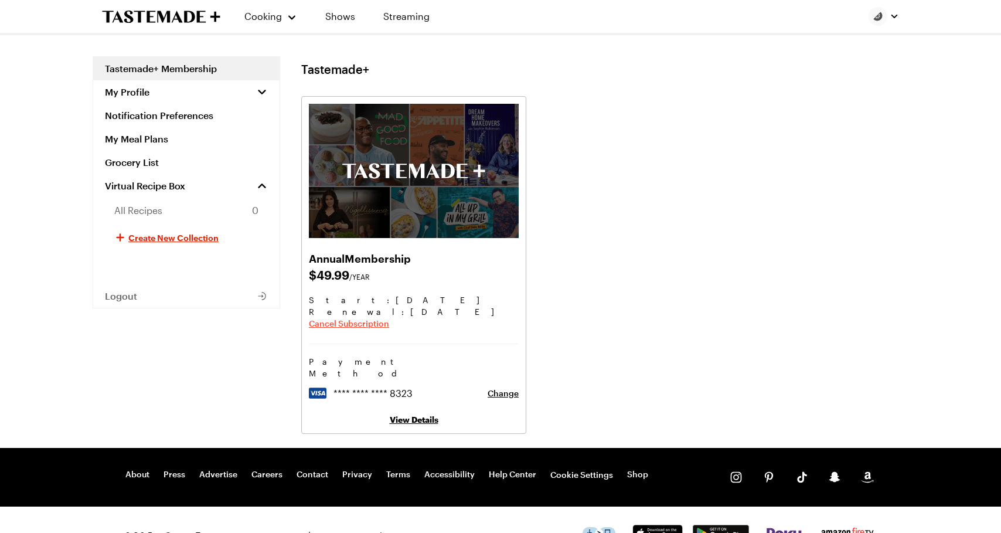
click at [339, 327] on span "Cancel Subscription" at bounding box center [349, 324] width 80 height 12
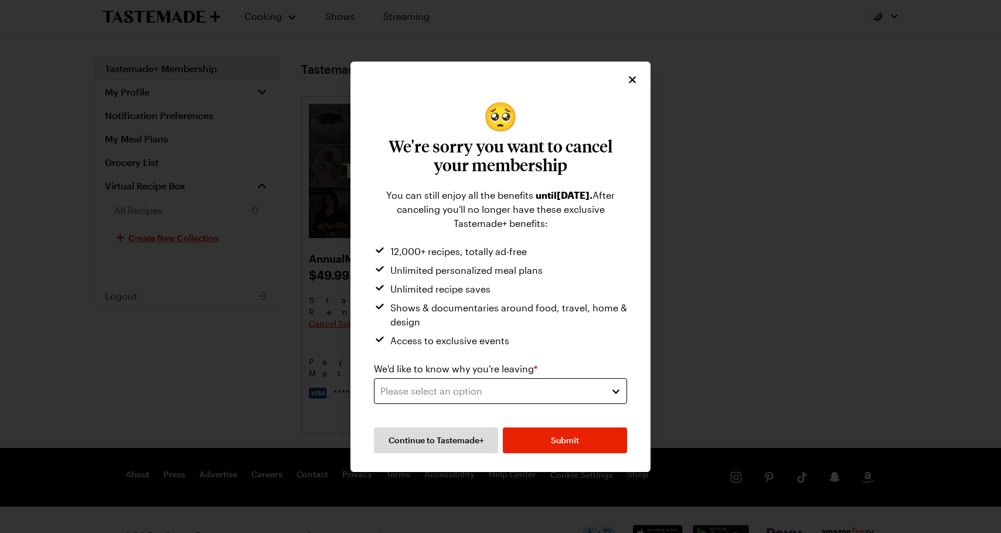
click at [445, 392] on div "Please select an option" at bounding box center [491, 391] width 223 height 14
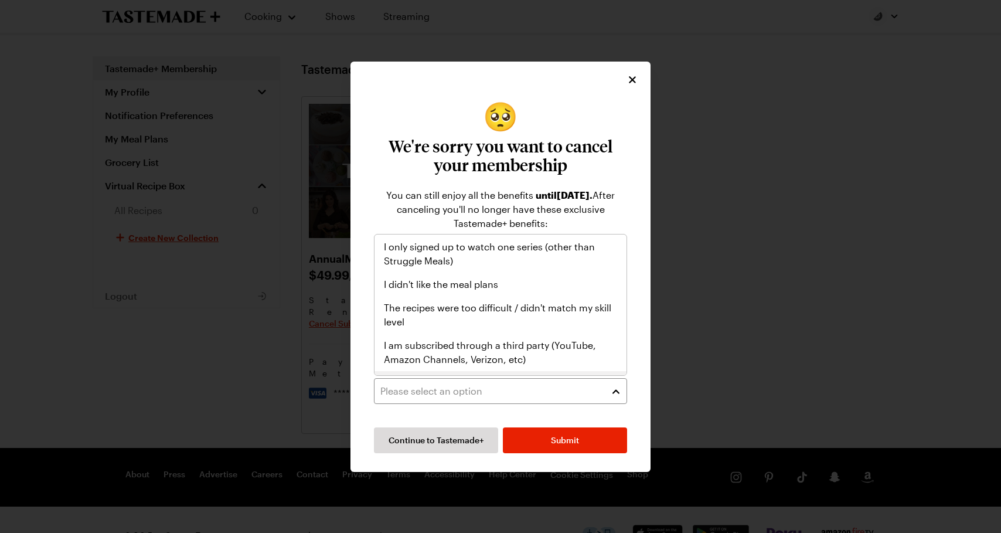
scroll to position [40, 0]
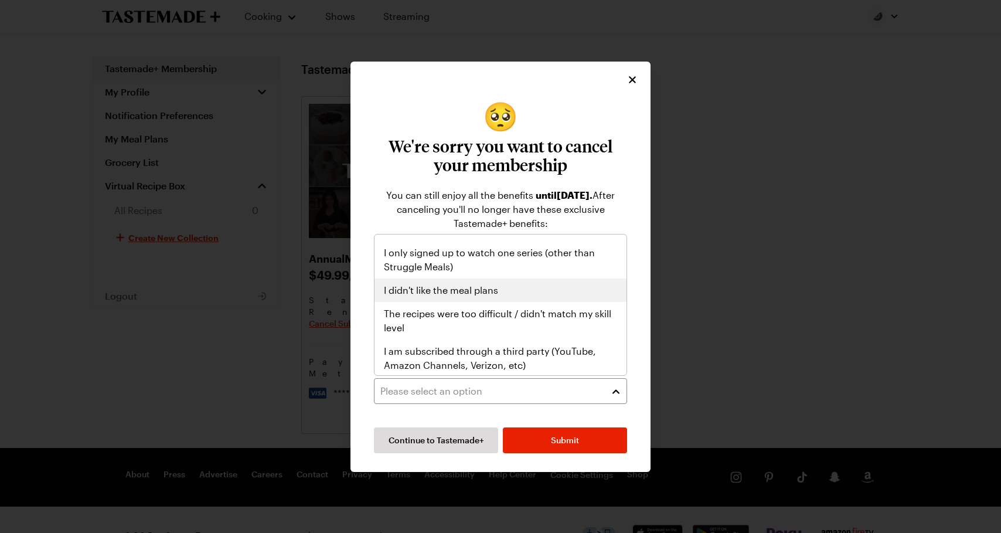
click at [536, 297] on div "I didn't like the meal plans" at bounding box center [501, 289] width 252 height 23
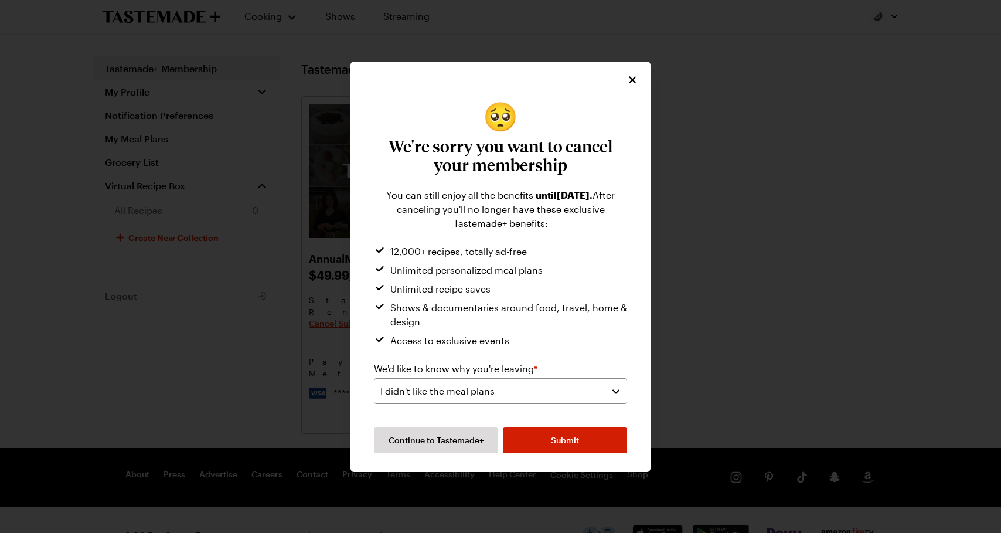
click at [558, 437] on span "Submit" at bounding box center [565, 440] width 28 height 12
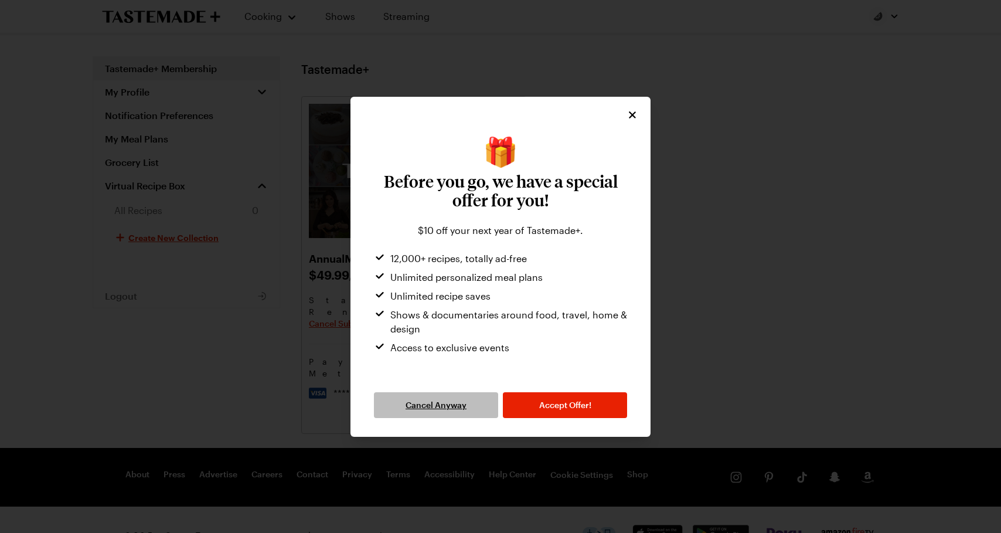
click at [446, 406] on span "Cancel Anyway" at bounding box center [436, 405] width 61 height 12
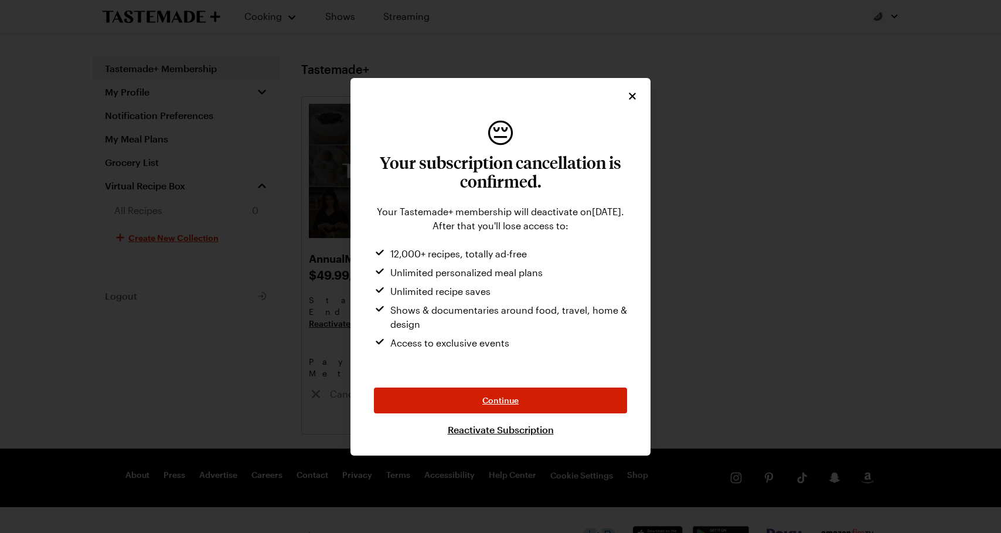
click at [504, 396] on span "Continue" at bounding box center [501, 401] width 36 height 12
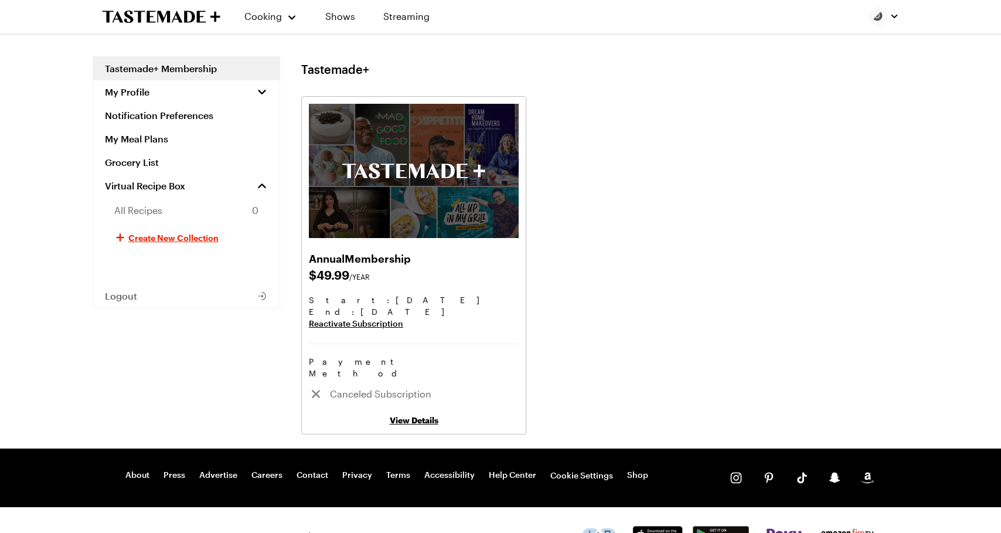
scroll to position [0, 0]
click at [131, 98] on button "My Profile" at bounding box center [186, 91] width 186 height 23
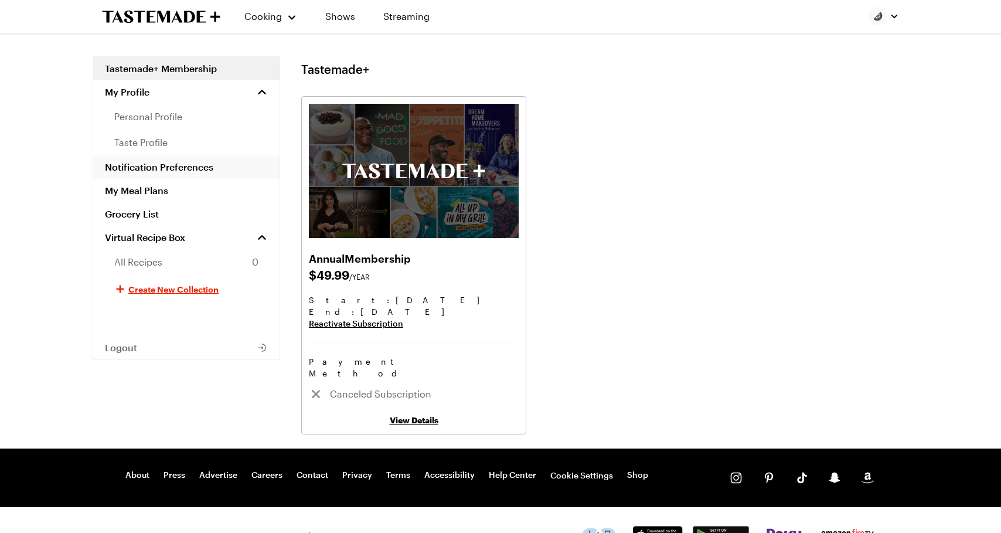
click at [135, 164] on link "Notification Preferences" at bounding box center [186, 166] width 186 height 23
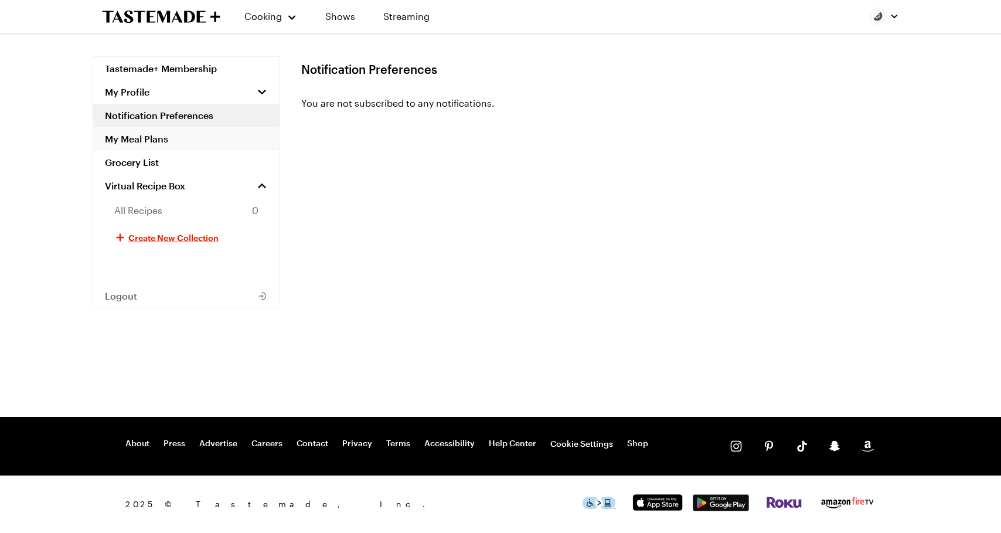
click at [125, 147] on link "My Meal Plans" at bounding box center [186, 138] width 186 height 23
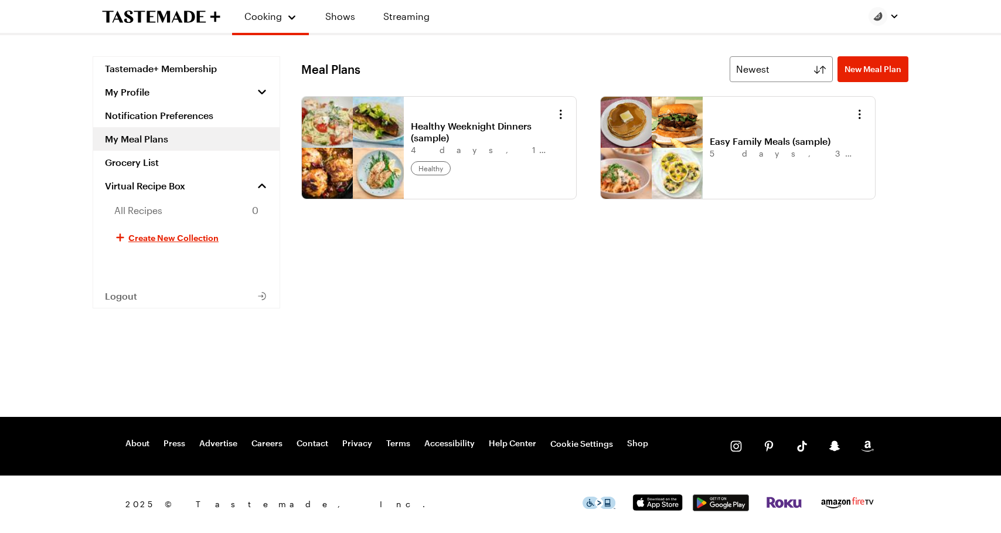
click at [439, 126] on link "Healthy Weeknight Dinners (sample)" at bounding box center [483, 131] width 145 height 23
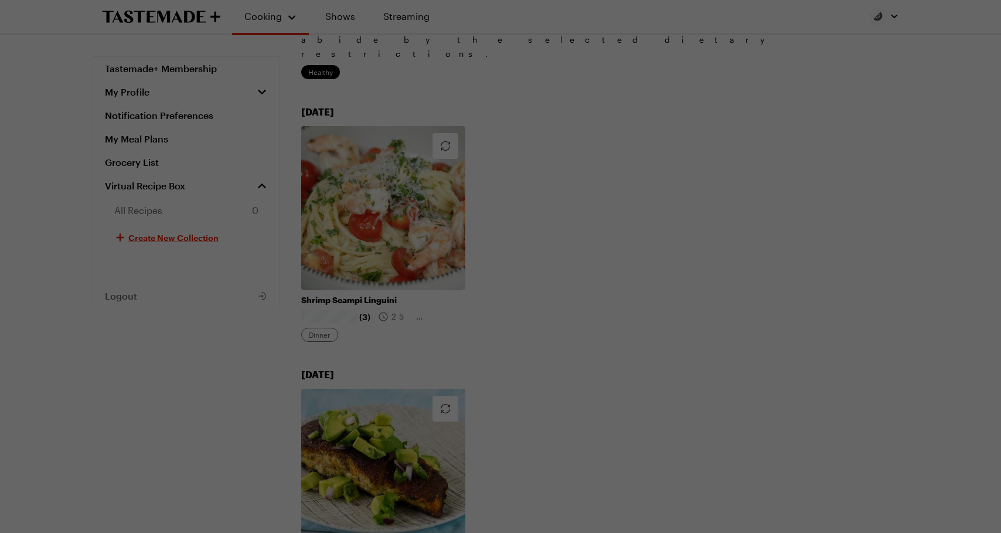
scroll to position [152, 0]
click at [674, 254] on div "Help us improve your experience by rating your meal plans . Press Escape to dis…" at bounding box center [500, 266] width 1001 height 533
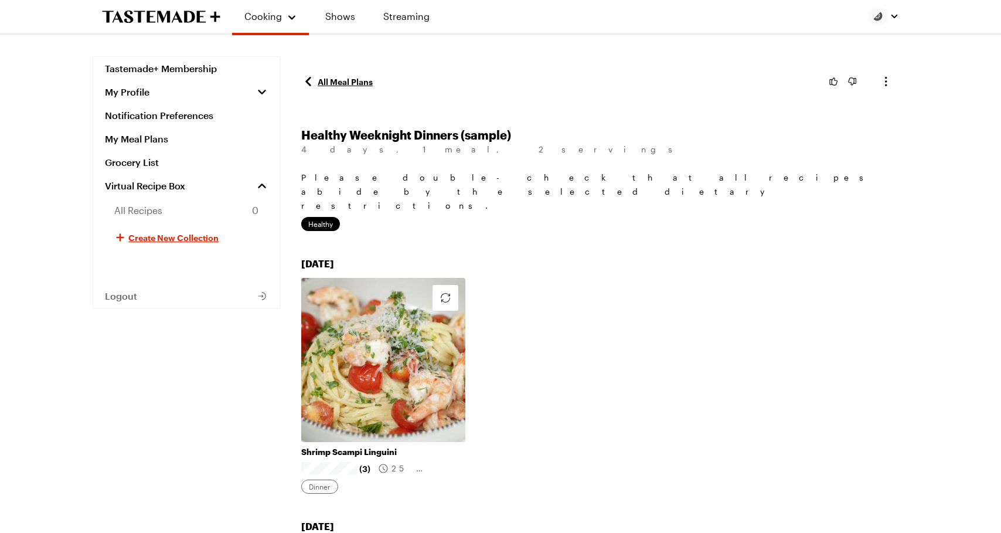
scroll to position [0, 0]
click at [335, 81] on link "All Meal Plans" at bounding box center [337, 81] width 72 height 14
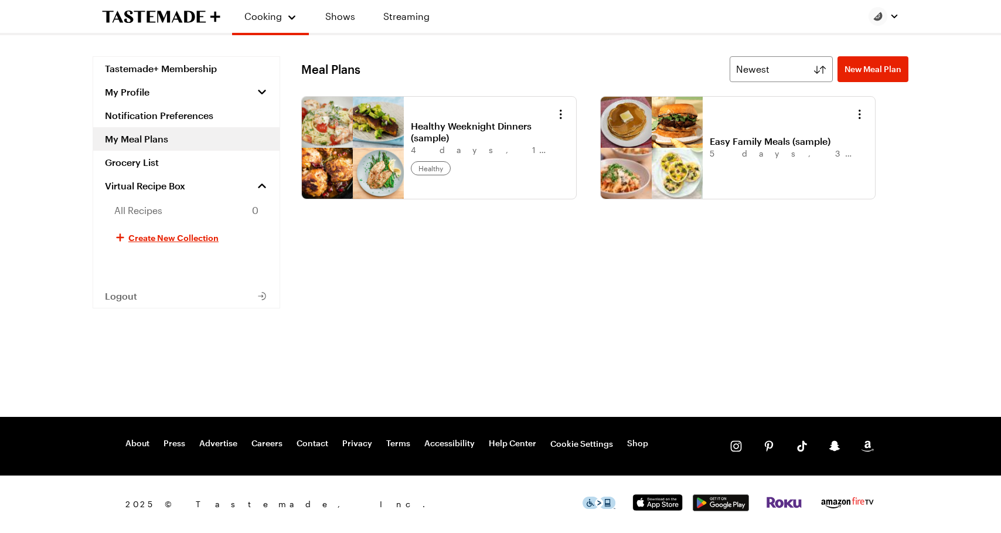
click at [719, 146] on link "Easy Family Meals (sample)" at bounding box center [782, 141] width 145 height 12
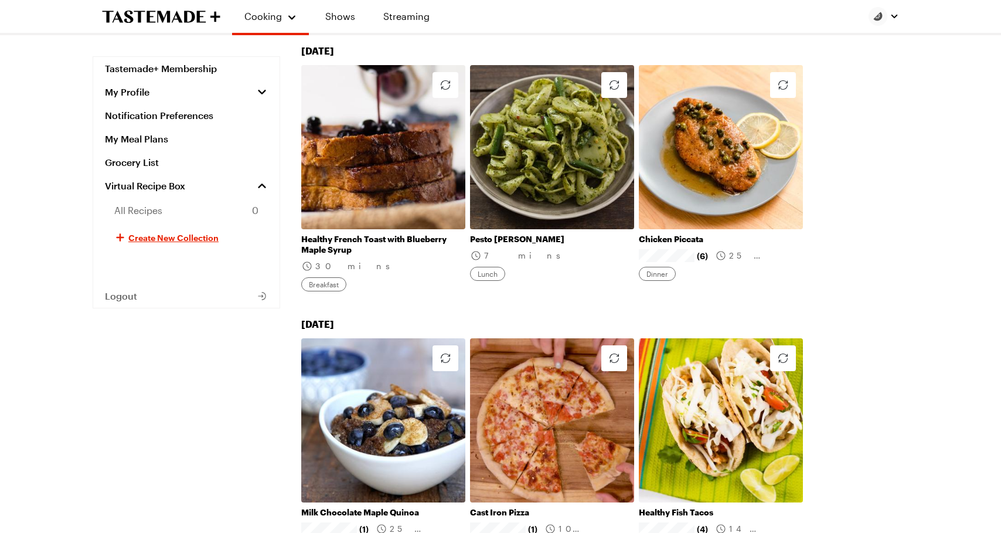
scroll to position [668, 0]
